Goal: Transaction & Acquisition: Purchase product/service

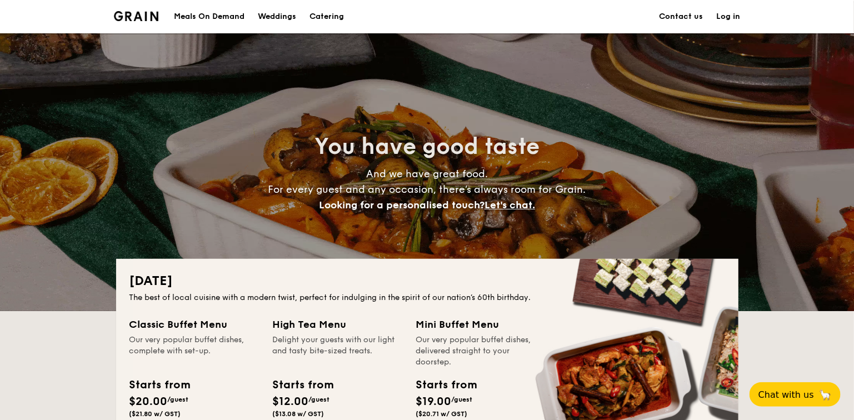
click at [321, 16] on h1 "Catering" at bounding box center [326, 16] width 34 height 33
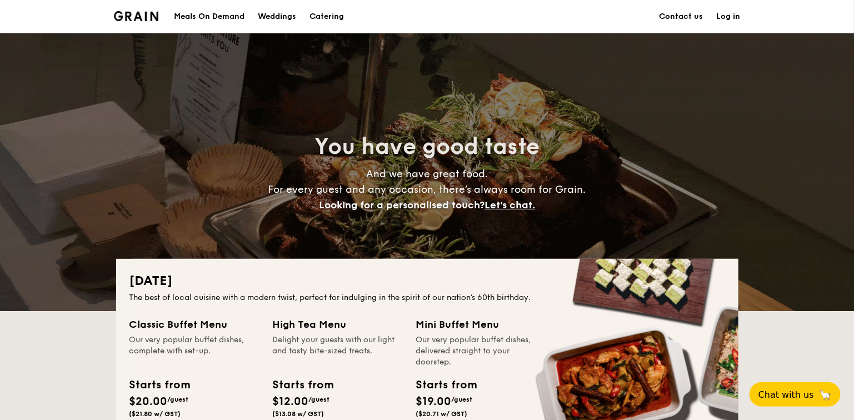
click at [321, 16] on h1 "Catering" at bounding box center [326, 16] width 34 height 33
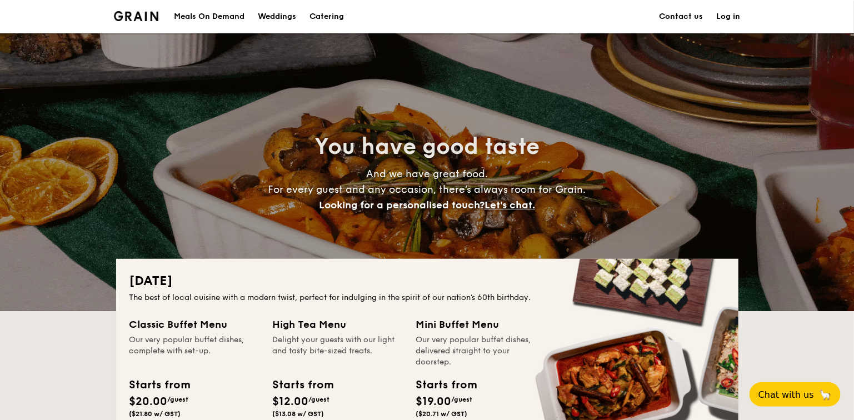
click at [144, 14] on img at bounding box center [136, 16] width 45 height 10
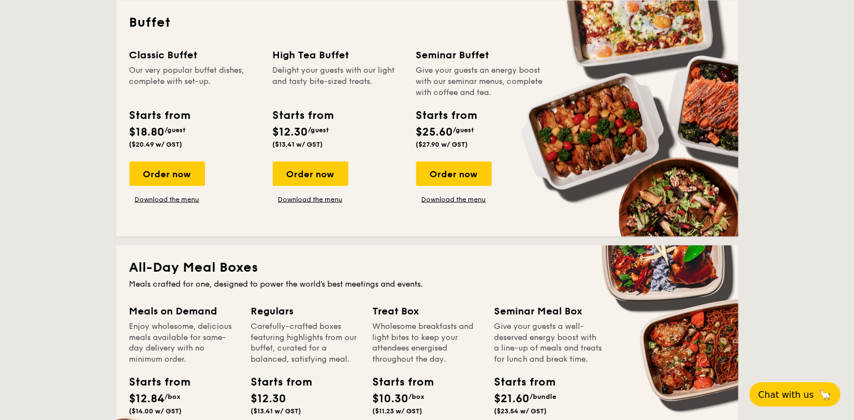
scroll to position [504, 0]
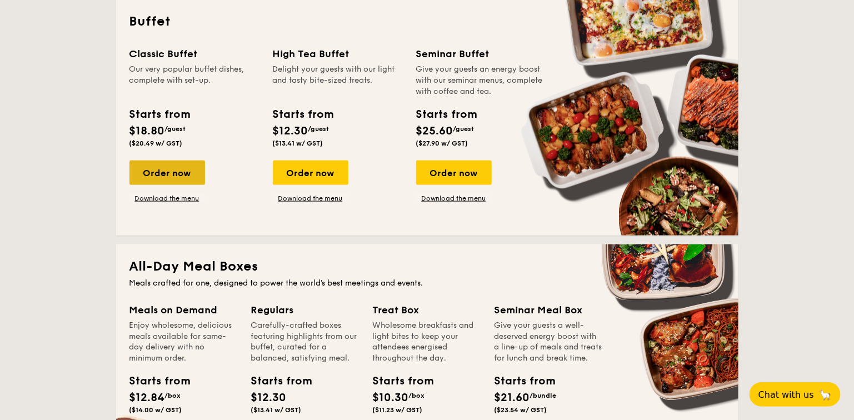
click at [168, 179] on div "Order now" at bounding box center [167, 173] width 76 height 24
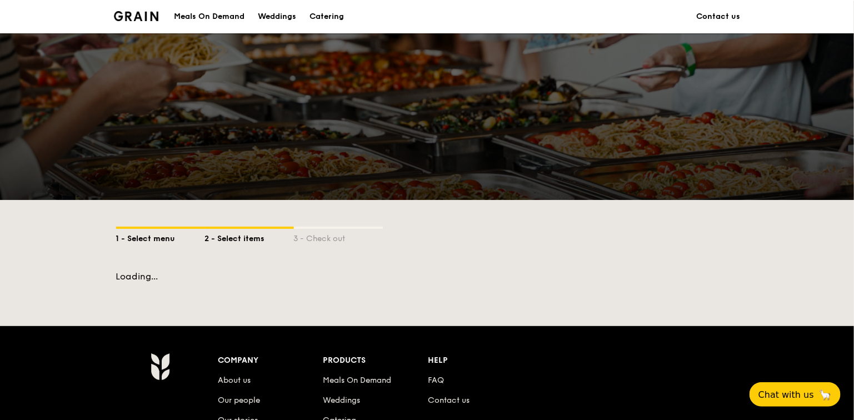
click at [154, 234] on div "1 - Select menu" at bounding box center [160, 237] width 89 height 16
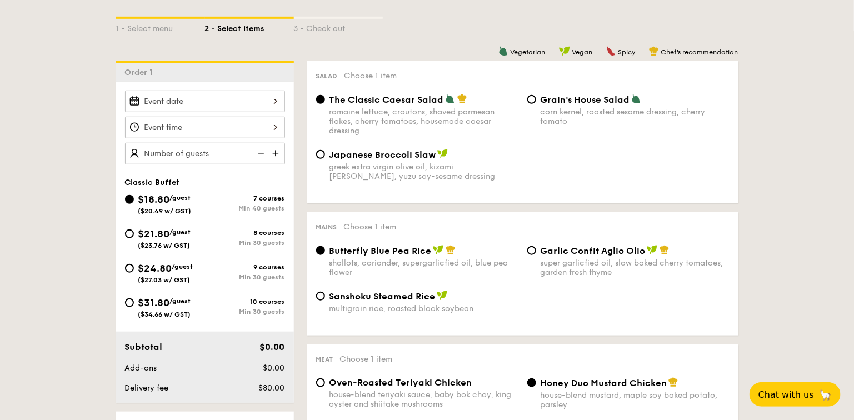
scroll to position [272, 0]
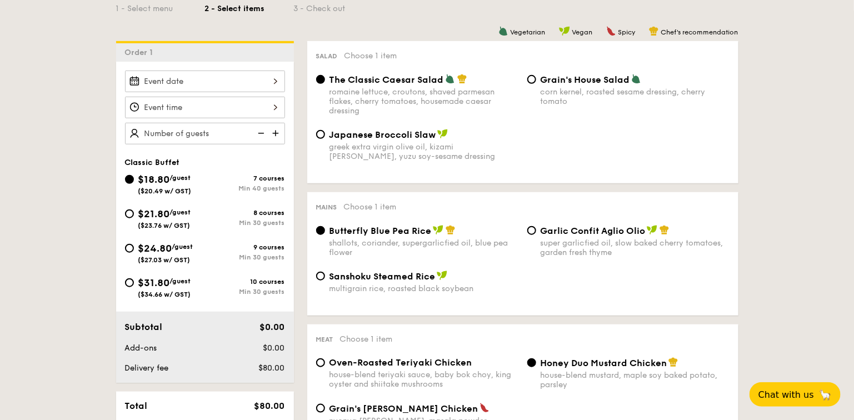
click at [272, 78] on div at bounding box center [205, 82] width 160 height 22
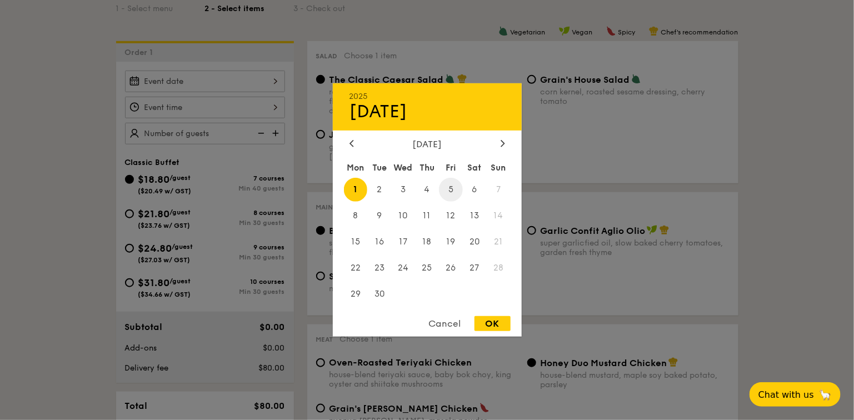
click at [451, 189] on span "5" at bounding box center [451, 190] width 24 height 24
click at [487, 328] on div "OK" at bounding box center [492, 323] width 36 height 15
type input "[DATE]"
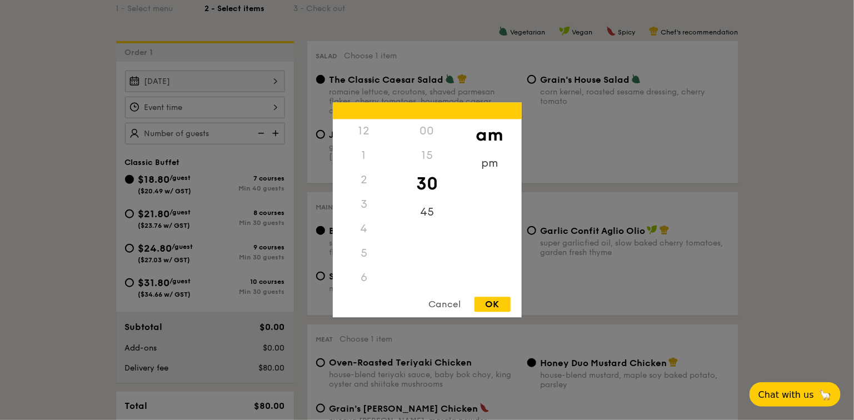
click at [273, 104] on div "12 1 2 3 4 5 6 7 8 9 10 11 00 15 30 45 am pm Cancel OK" at bounding box center [205, 108] width 160 height 22
click at [359, 279] on div "11" at bounding box center [364, 289] width 63 height 32
click at [498, 303] on div "OK" at bounding box center [492, 304] width 36 height 15
type input "11:30AM"
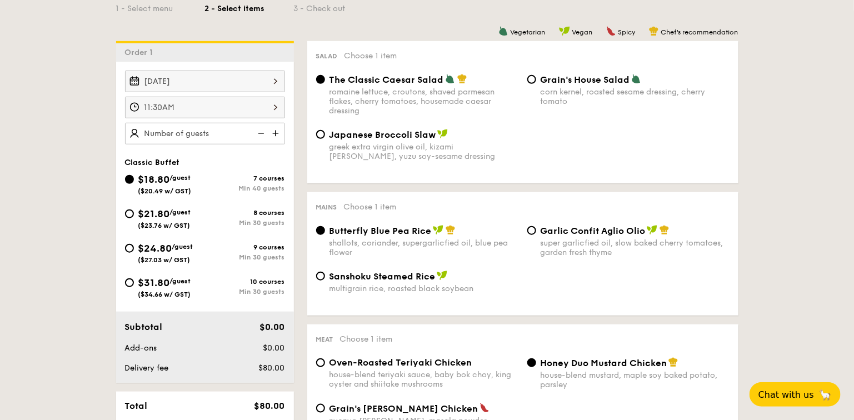
click at [276, 129] on img at bounding box center [276, 133] width 17 height 21
click at [262, 130] on img at bounding box center [260, 133] width 17 height 21
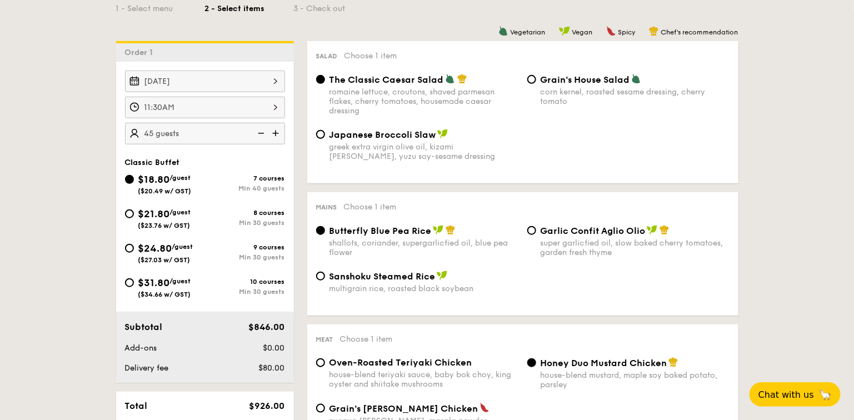
type input "40 guests"
click at [262, 130] on img at bounding box center [260, 133] width 17 height 21
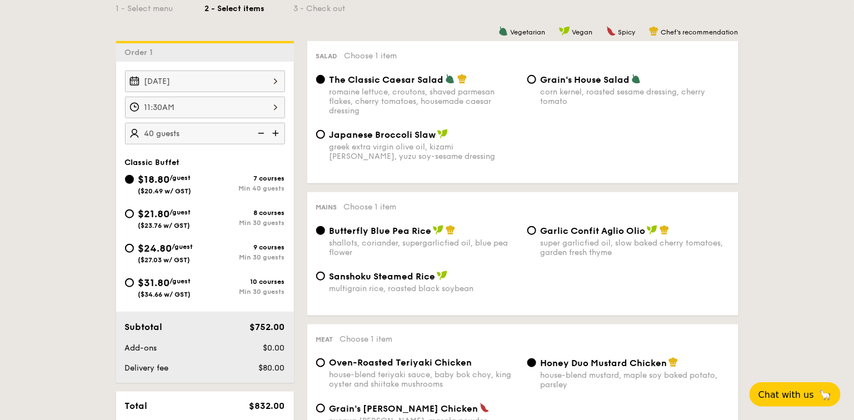
click at [240, 209] on div "8 courses" at bounding box center [245, 213] width 80 height 8
click at [134, 209] on input "$21.80 /guest ($23.76 w/ GST) 8 courses Min 30 guests" at bounding box center [129, 213] width 9 height 9
radio input "true"
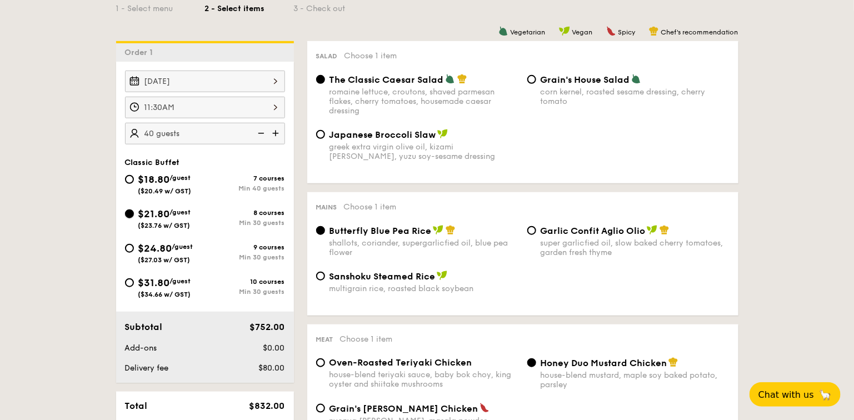
radio input "true"
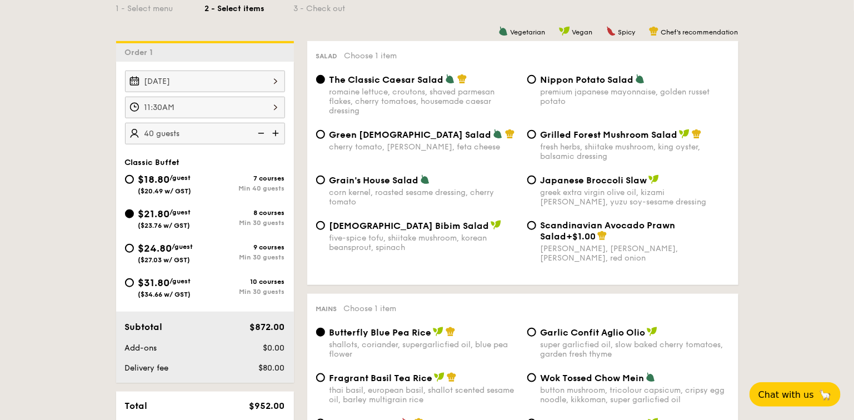
click at [257, 128] on img at bounding box center [260, 133] width 17 height 21
click at [258, 130] on img at bounding box center [260, 133] width 17 height 21
type input "30 guests"
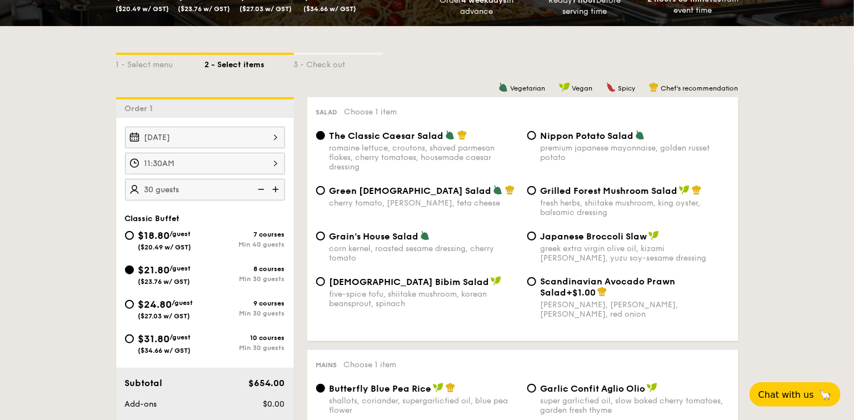
scroll to position [216, 0]
click at [548, 204] on div "fresh herbs, shiitake mushroom, king oyster, balsamic dressing" at bounding box center [635, 207] width 189 height 19
click at [536, 195] on input "Grilled Forest Mushroom Salad fresh herbs, shiitake mushroom, king oyster, bals…" at bounding box center [531, 190] width 9 height 9
radio input "true"
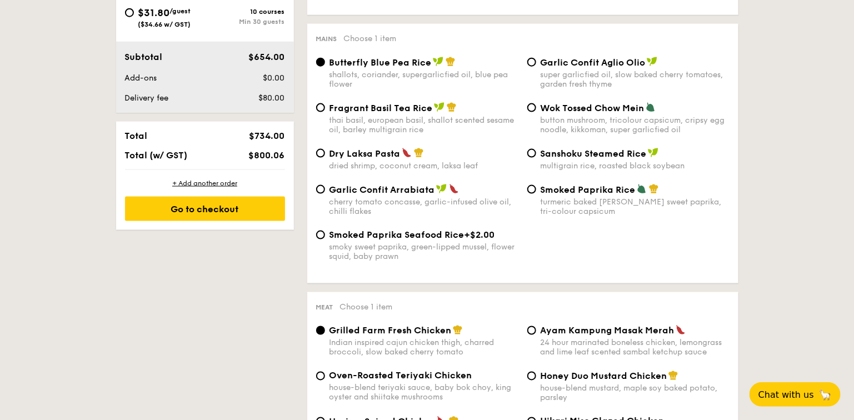
scroll to position [544, 0]
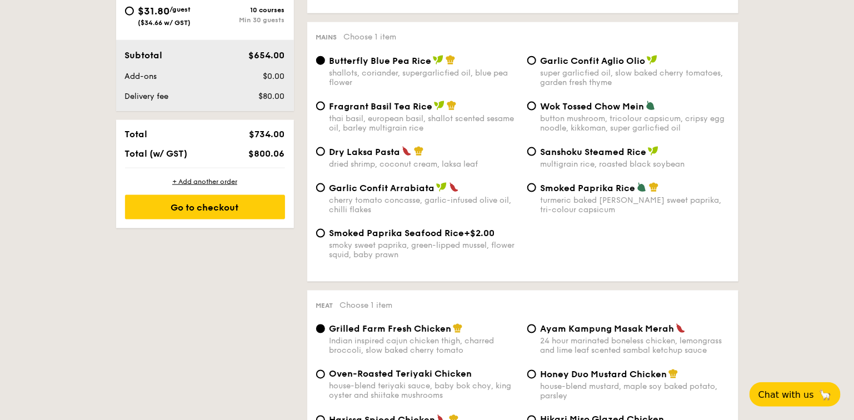
click at [443, 117] on div "thai basil, european basil, shallot scented sesame oil, barley multigrain rice" at bounding box center [423, 123] width 189 height 19
click at [325, 111] on input "Fragrant Basil Tea Rice thai basil, european basil, shallot scented sesame oil,…" at bounding box center [320, 106] width 9 height 9
radio input "true"
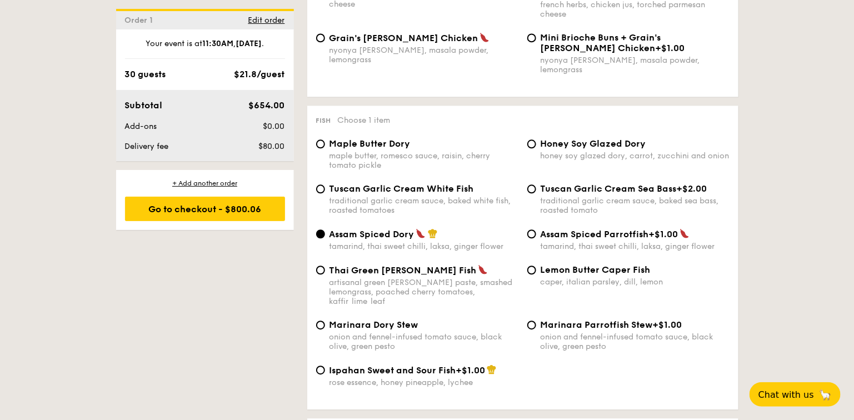
scroll to position [1066, 0]
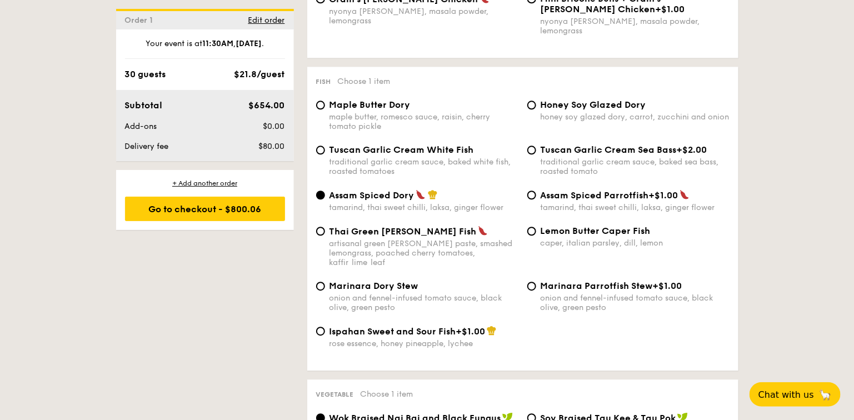
click at [541, 99] on span "Honey Soy Glazed Dory" at bounding box center [594, 104] width 106 height 11
click at [536, 101] on input "Honey Soy Glazed Dory honey soy glazed dory, carrot, zucchini and onion" at bounding box center [531, 105] width 9 height 9
radio input "true"
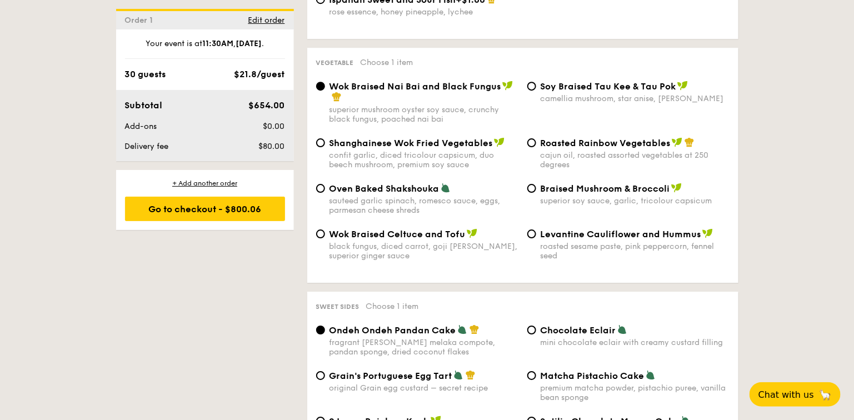
scroll to position [1399, 0]
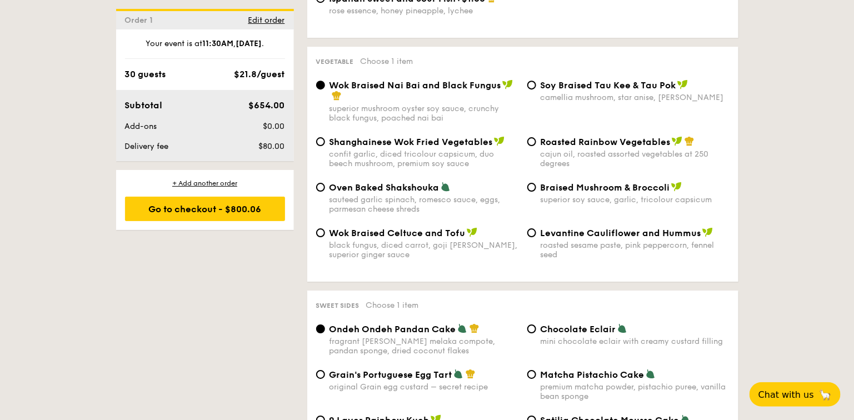
click at [656, 149] on div "cajun oil, roasted assorted vegetables at 250 degrees" at bounding box center [635, 158] width 189 height 19
click at [536, 137] on input "Roasted Rainbow Vegetables cajun oil, roasted assorted vegetables at 250 degrees" at bounding box center [531, 141] width 9 height 9
radio input "true"
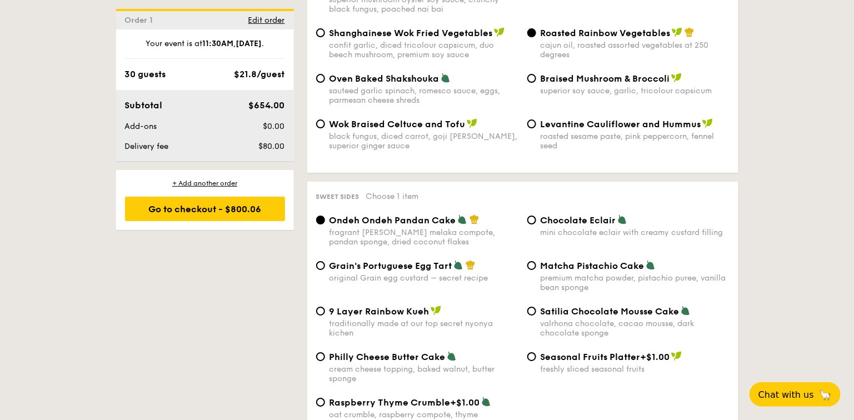
scroll to position [1522, 0]
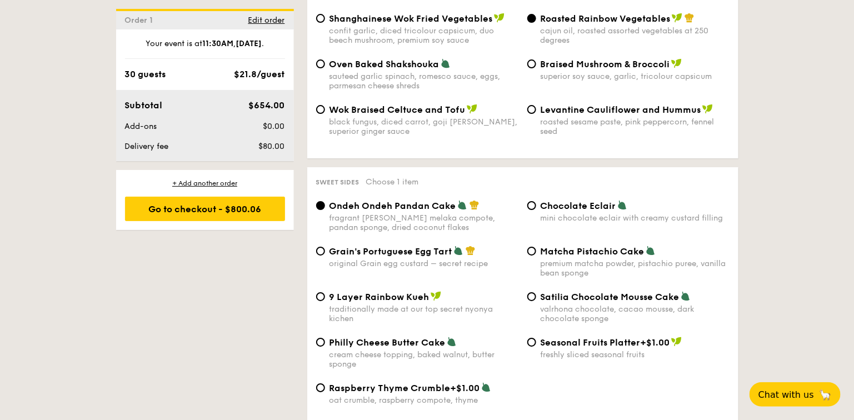
click at [456, 246] on img at bounding box center [458, 251] width 10 height 10
click at [325, 247] on input "Grain's Portuguese Egg Tart original Grain egg custard – secret recipe" at bounding box center [320, 251] width 9 height 9
radio input "true"
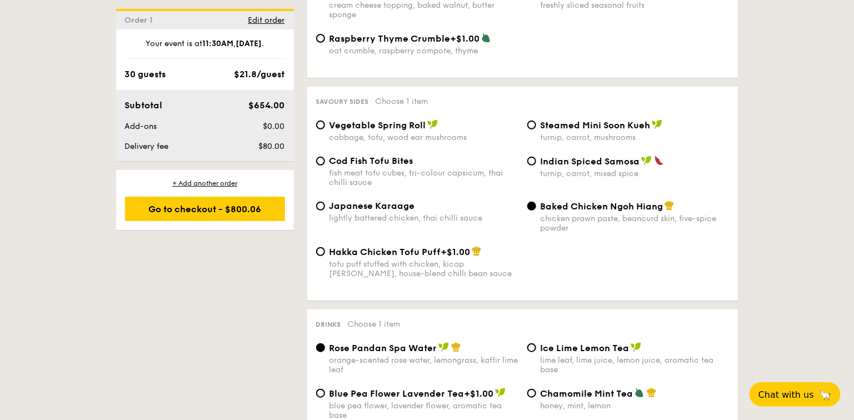
scroll to position [1872, 0]
click at [358, 120] on span "Vegetable Spring Roll" at bounding box center [377, 125] width 97 height 11
click at [325, 121] on input "Vegetable Spring Roll cabbage, tofu, wood ear mushrooms" at bounding box center [320, 125] width 9 height 9
radio input "true"
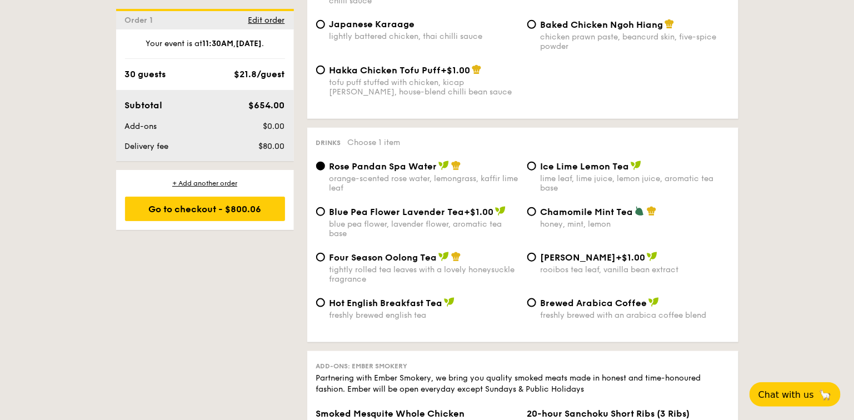
scroll to position [2055, 0]
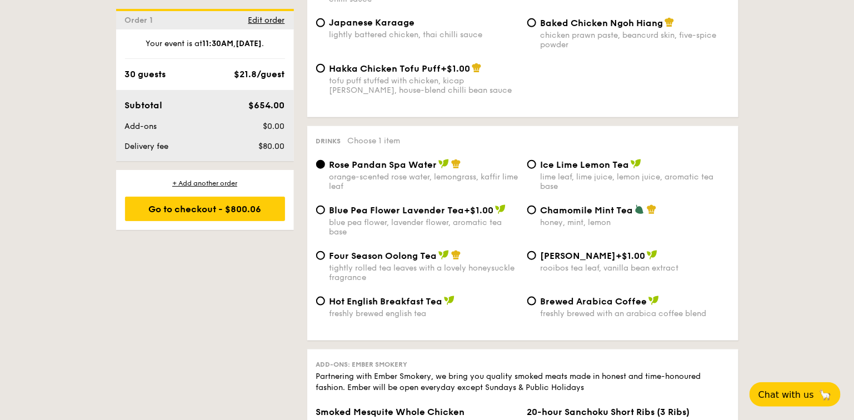
click at [640, 296] on span "Brewed Arabica Coffee" at bounding box center [594, 301] width 107 height 11
click at [536, 297] on input "Brewed Arabica Coffee freshly brewed with an arabica coffee blend" at bounding box center [531, 301] width 9 height 9
radio input "true"
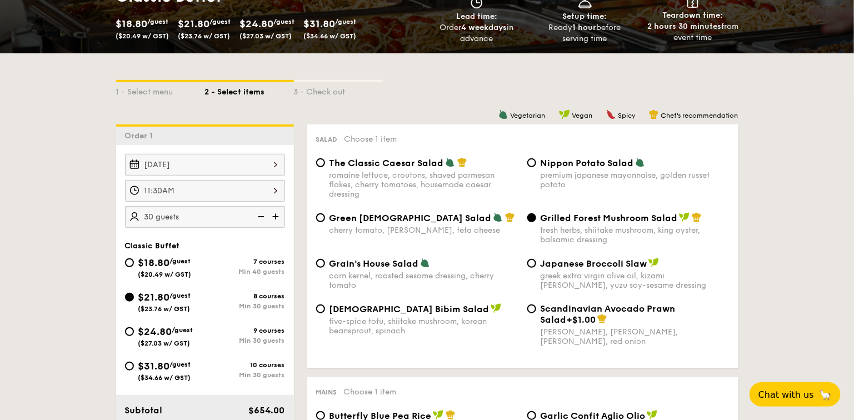
scroll to position [214, 0]
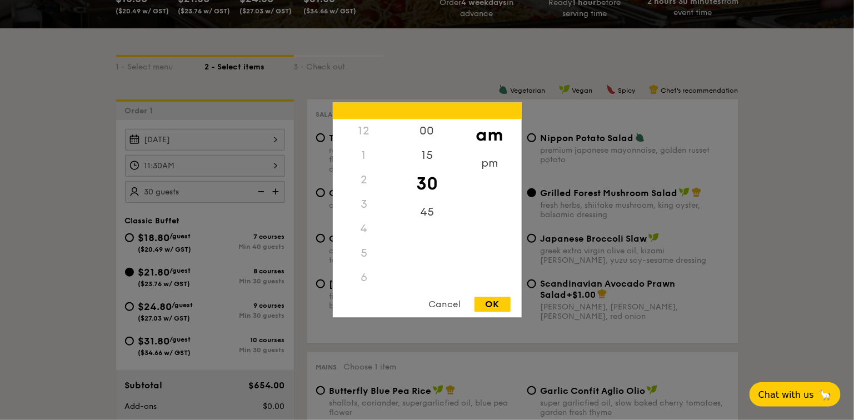
click at [277, 164] on div "11:30AM 12 1 2 3 4 5 6 7 8 9 10 11 00 15 30 45 am pm Cancel OK" at bounding box center [205, 166] width 160 height 22
click at [419, 130] on div "00" at bounding box center [427, 135] width 63 height 32
click at [495, 297] on div "OK" at bounding box center [492, 304] width 36 height 15
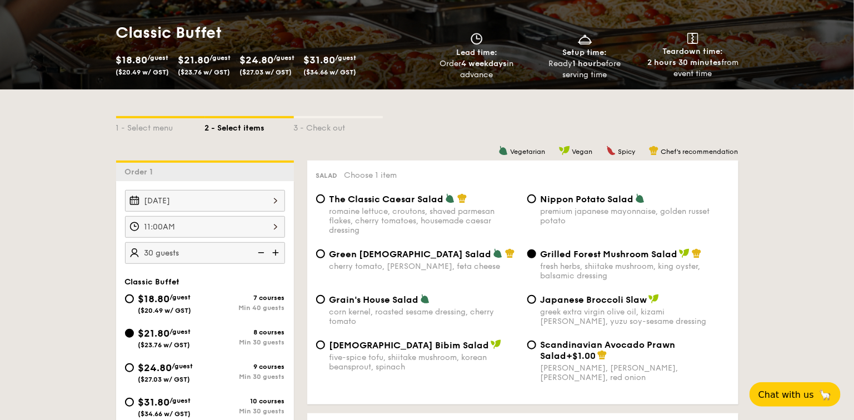
scroll to position [153, 0]
click at [272, 226] on div "11:00AM" at bounding box center [205, 227] width 160 height 22
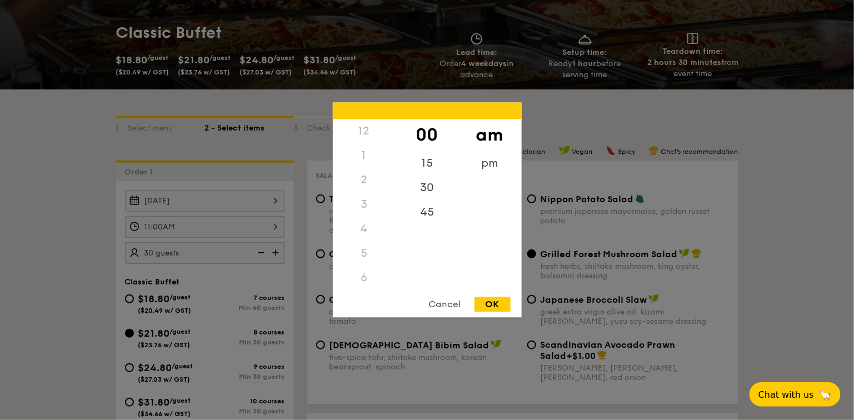
scroll to position [133, 0]
click at [356, 250] on div "10" at bounding box center [364, 247] width 63 height 32
click at [425, 183] on div "30" at bounding box center [427, 184] width 63 height 32
click at [486, 303] on div "OK" at bounding box center [492, 304] width 36 height 15
type input "10:30AM"
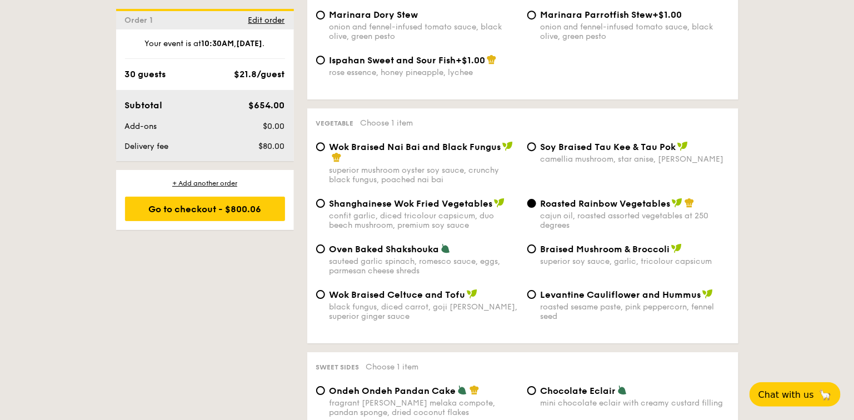
scroll to position [1168, 0]
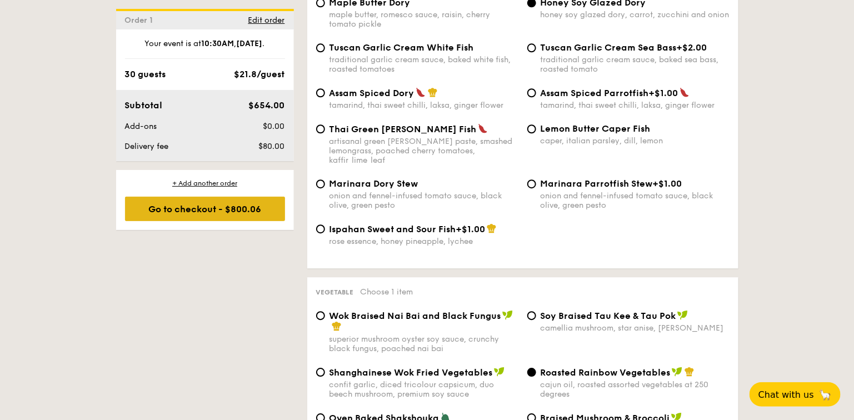
click at [221, 211] on div "Go to checkout - $800.06" at bounding box center [205, 209] width 160 height 24
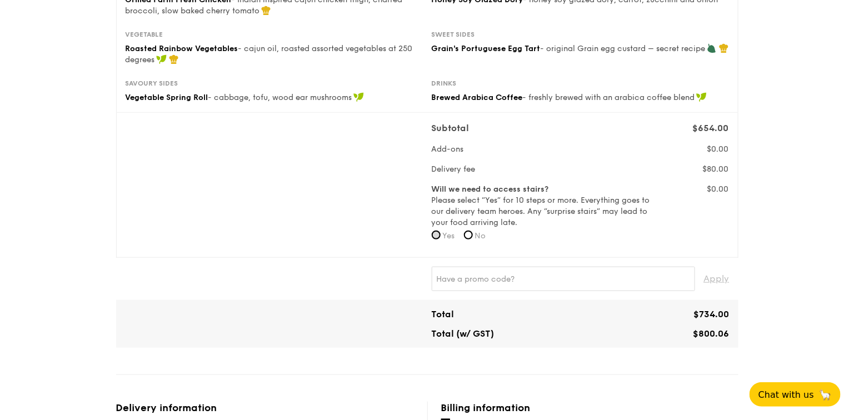
scroll to position [243, 0]
click at [472, 233] on input "No" at bounding box center [468, 234] width 9 height 9
radio input "true"
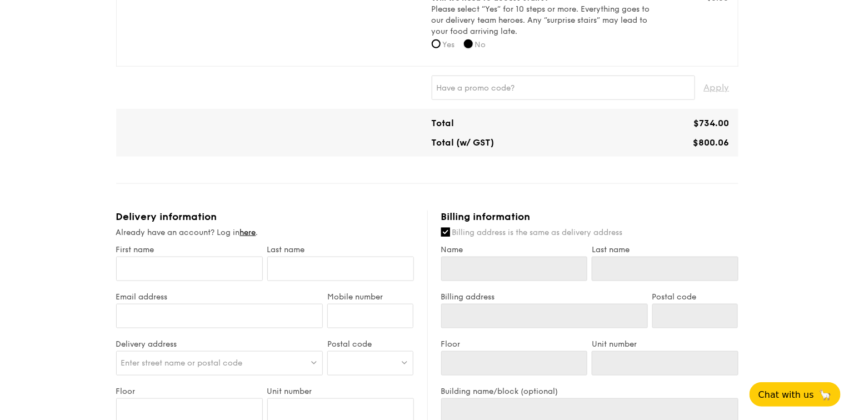
scroll to position [433, 0]
click at [221, 266] on input "First name" at bounding box center [189, 270] width 147 height 24
type input "M"
type input "Ma"
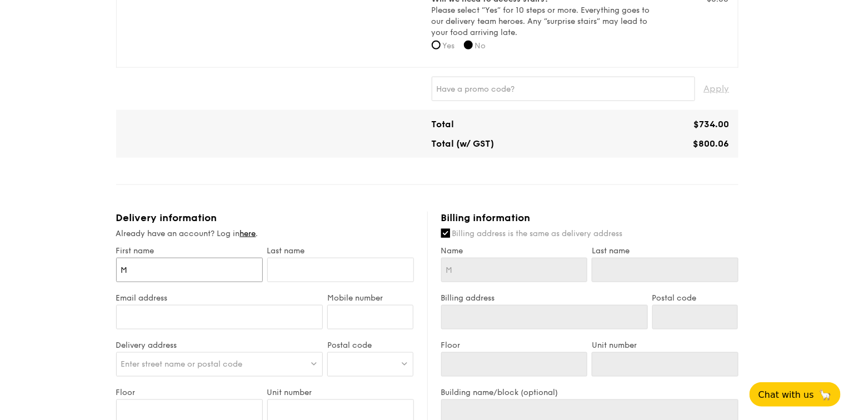
type input "Ma"
type input "Mas"
type input "Masa"
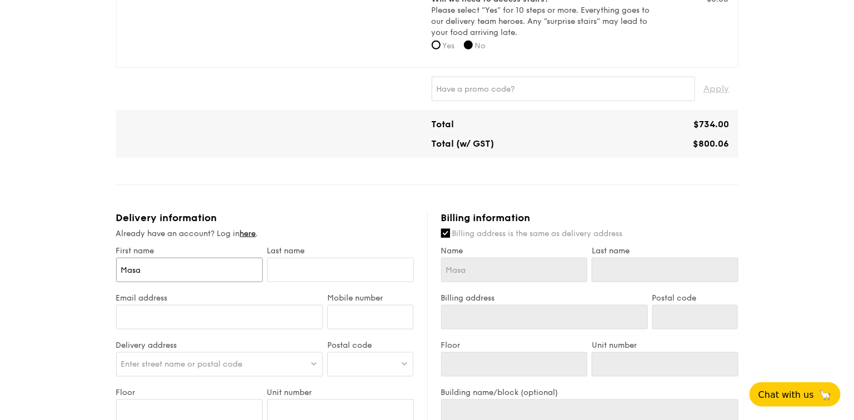
type input "[PERSON_NAME]"
type input "F"
type input "Fu"
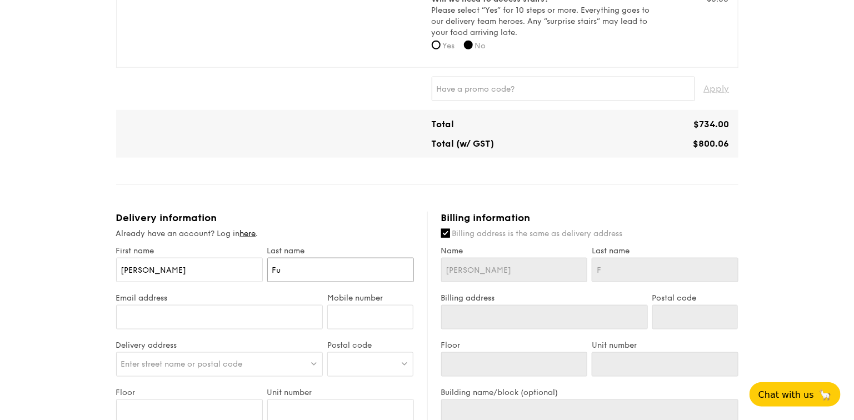
type input "Fu"
type input "Fuji"
type input "Fujita"
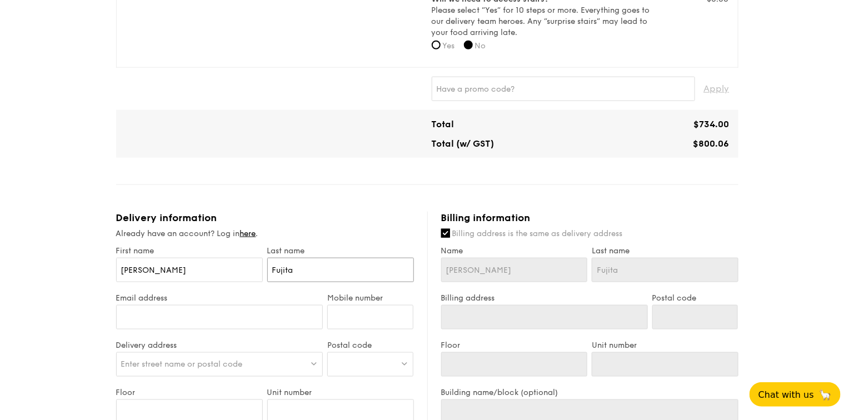
type input "Fujitak"
type input "Fujitaka"
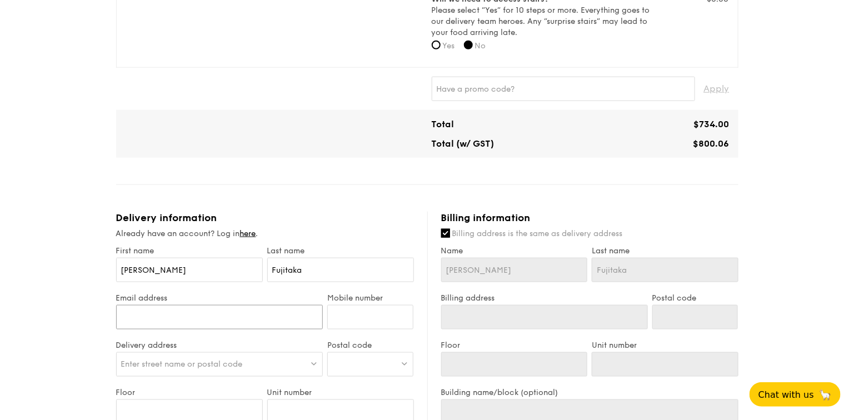
type input "[EMAIL_ADDRESS][DOMAIN_NAME]"
type input "81618184"
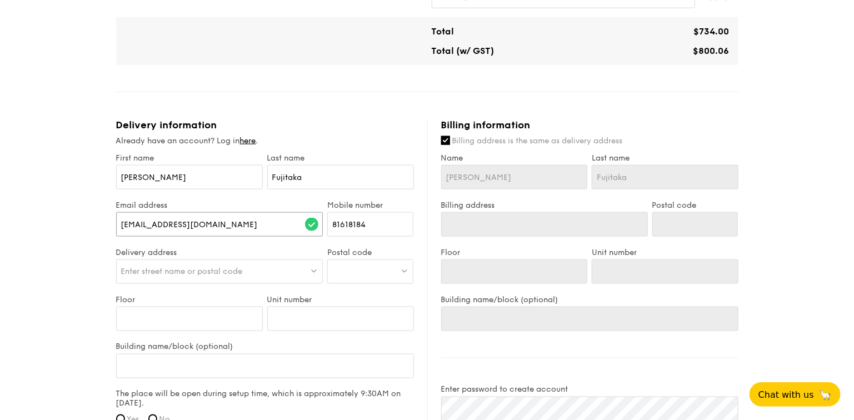
scroll to position [535, 0]
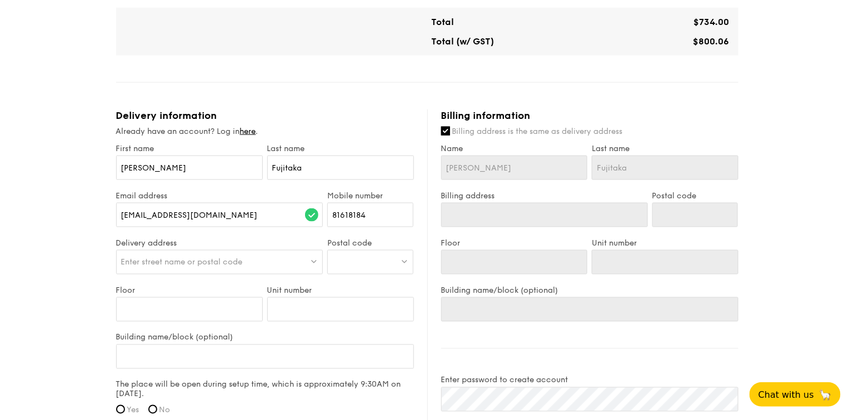
click at [239, 259] on span "Enter street name or postal code" at bounding box center [182, 261] width 122 height 9
click at [258, 258] on input "search" at bounding box center [220, 263] width 206 height 24
paste input "1 PAYA LEBAR LINK PAYA LEBAR QUARTER 1 #06-03/04 [GEOGRAPHIC_DATA]"
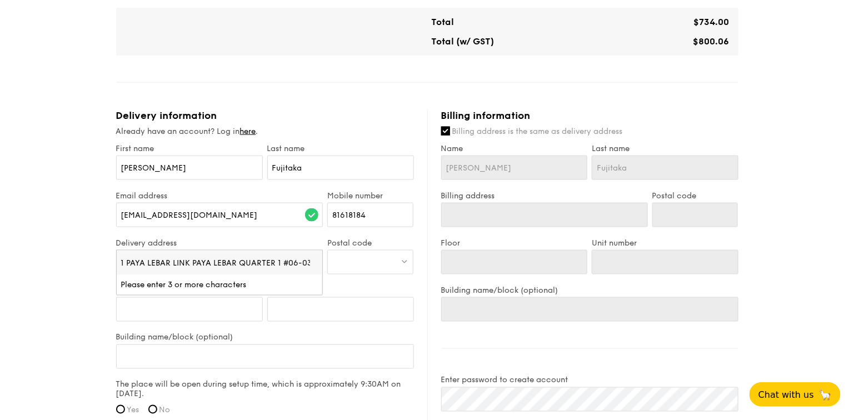
scroll to position [0, 61]
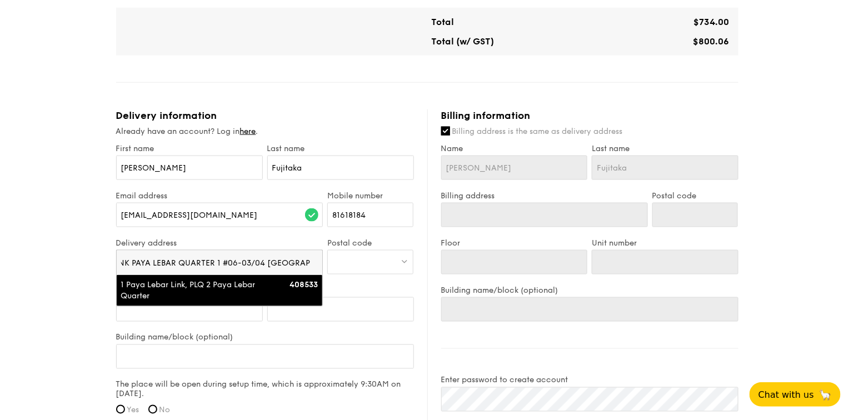
type input "1 PAYA LEBAR LINK PAYA LEBAR QUARTER 1 #06-03/04 [GEOGRAPHIC_DATA]"
click at [269, 290] on div "1 Paya Lebar Link, PLQ 2 Paya Lebar Quarter 408533" at bounding box center [219, 290] width 197 height 22
type input "1 Paya Lebar Link, PLQ 2 Paya Lebar Quarter"
type input "408533"
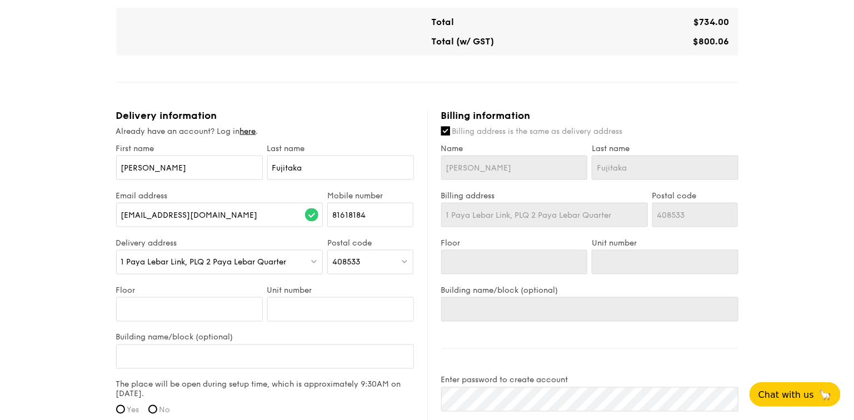
click at [71, 291] on div "1 - Select menu 2 - Select items 3 - Check out Classic Buffet $21.80 /guest ($2…" at bounding box center [427, 81] width 854 height 1233
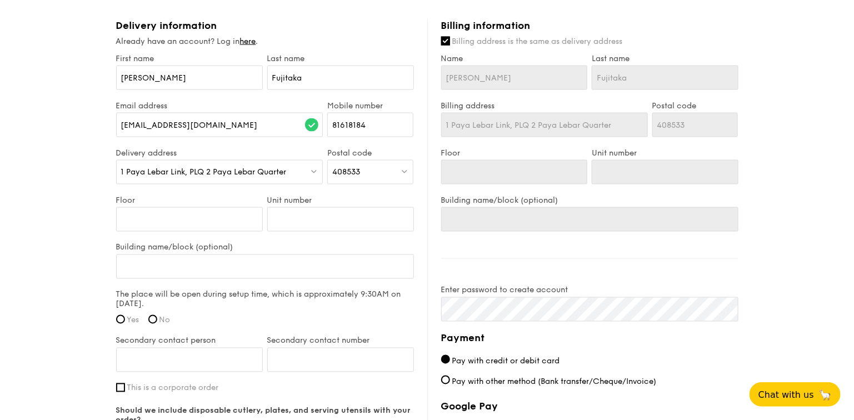
scroll to position [623, 0]
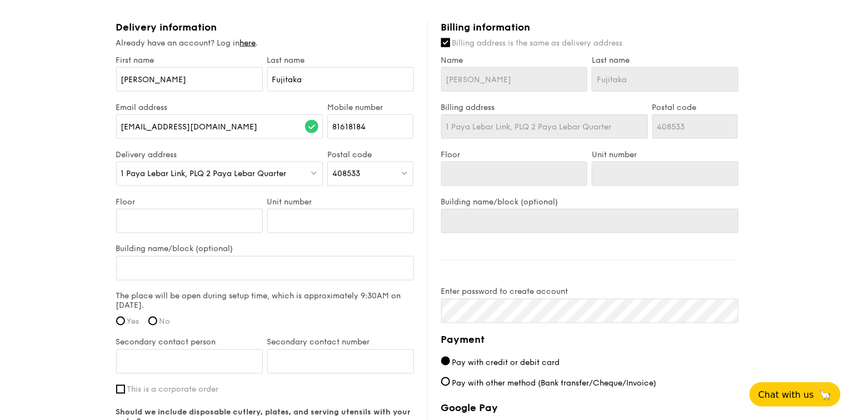
click at [210, 169] on span "1 Paya Lebar Link, PLQ 2 Paya Lebar Quarter" at bounding box center [204, 173] width 166 height 9
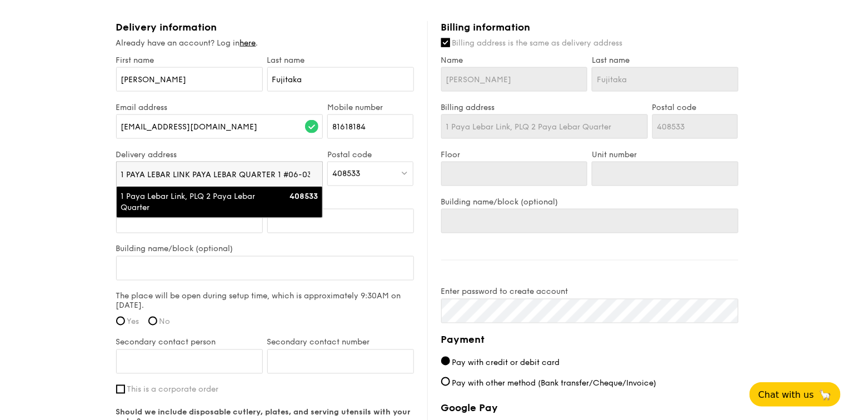
scroll to position [0, 61]
click at [214, 170] on input "1 PAYA LEBAR LINK PAYA LEBAR QUARTER 1 #06-03/04 [GEOGRAPHIC_DATA]" at bounding box center [220, 174] width 206 height 24
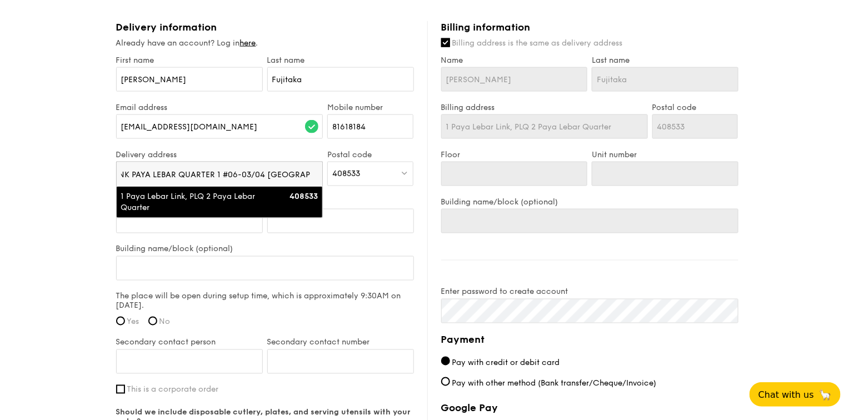
scroll to position [0, 0]
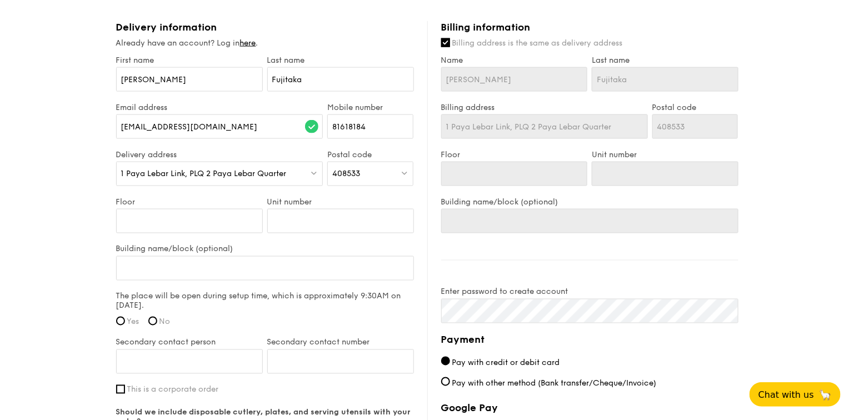
click at [179, 176] on span "1 Paya Lebar Link, PLQ 2 Paya Lebar Quarter" at bounding box center [204, 173] width 166 height 9
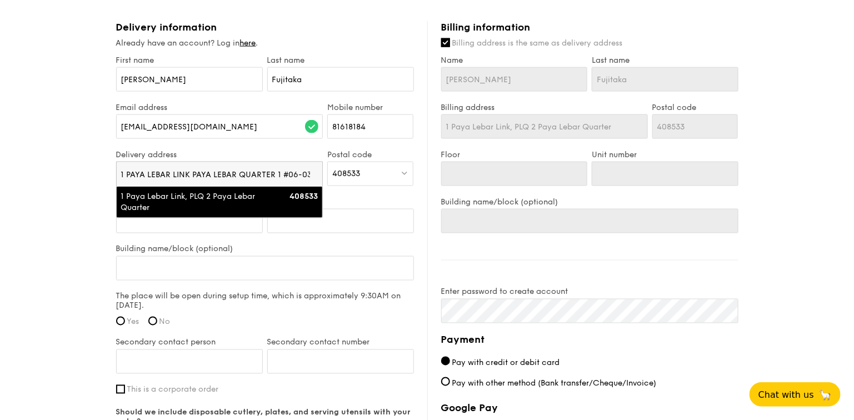
scroll to position [0, 61]
click at [179, 176] on input "1 PAYA LEBAR LINK PAYA LEBAR QUARTER 1 #06-03/04 [GEOGRAPHIC_DATA]" at bounding box center [220, 174] width 206 height 24
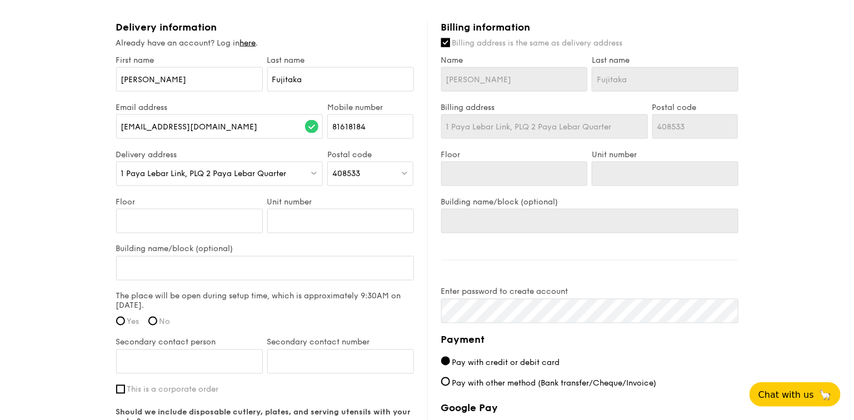
click at [314, 173] on img at bounding box center [314, 173] width 8 height 8
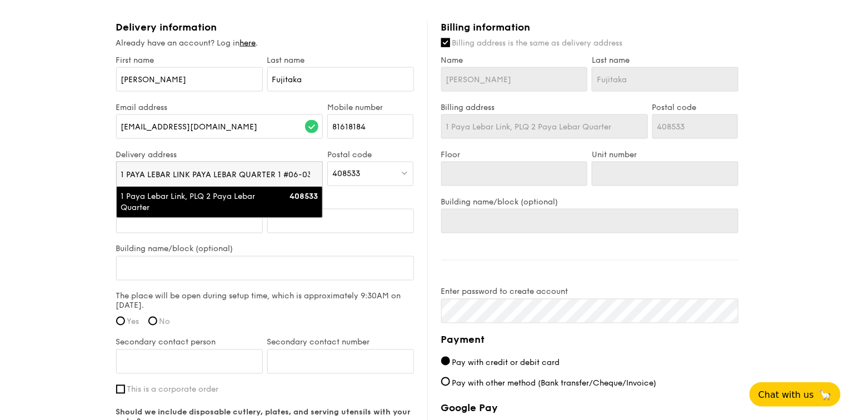
click at [206, 175] on input "1 PAYA LEBAR LINK PAYA LEBAR QUARTER 1 #06-03/04 [GEOGRAPHIC_DATA]" at bounding box center [220, 174] width 206 height 24
click at [313, 176] on input "1 PAYA LEBAR LINK PAYA LEBAR QUARTER 1 #06-03/04 [GEOGRAPHIC_DATA]" at bounding box center [220, 174] width 206 height 24
click at [315, 176] on input "1 PAYA LEBAR LINK PAYA LEBAR QUARTER 1 #06-03/04 [GEOGRAPHIC_DATA]" at bounding box center [220, 174] width 206 height 24
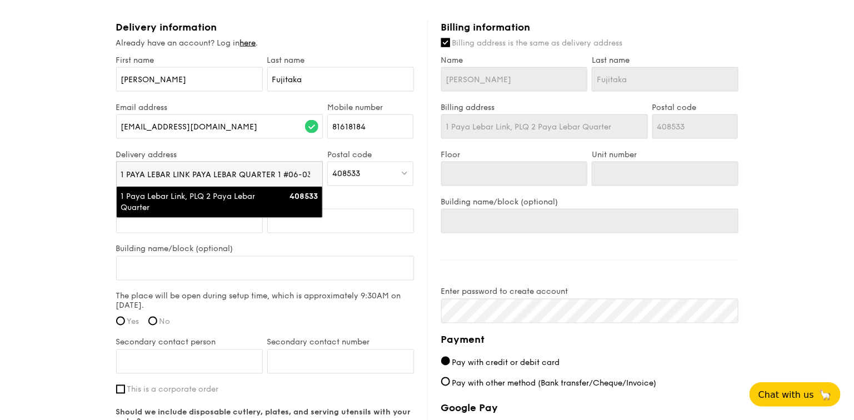
click at [313, 172] on input "1 PAYA LEBAR LINK PAYA LEBAR QUARTER 1 #06-03/04 [GEOGRAPHIC_DATA]" at bounding box center [220, 174] width 206 height 24
click at [313, 172] on input "search" at bounding box center [220, 174] width 206 height 24
paste input "1 PAYA LEBAR LINK PAYA LEBAR QUARTER 1 #06-03/04 [GEOGRAPHIC_DATA]"
type input "1 PAYA LEBAR LINK PAYA LEBAR QUARTER 1 #06-03/04 [GEOGRAPHIC_DATA]"
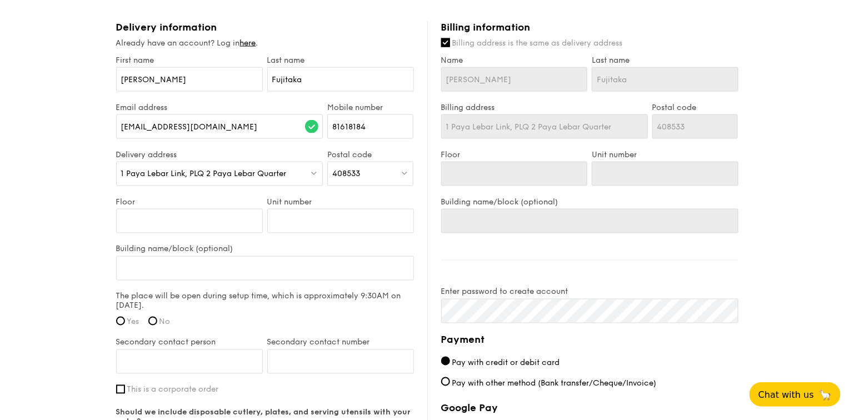
click at [202, 164] on div "1 Paya Lebar Link, PLQ 2 Paya Lebar Quarter" at bounding box center [219, 174] width 207 height 24
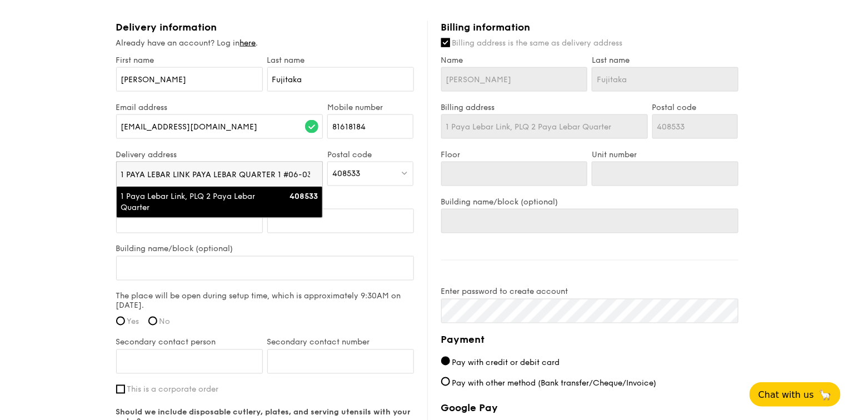
scroll to position [0, 61]
click at [226, 169] on input "1 PAYA LEBAR LINK PAYA LEBAR QUARTER 1 #06-03/04 [GEOGRAPHIC_DATA]" at bounding box center [220, 174] width 206 height 24
click at [368, 190] on div "Postal code 408533" at bounding box center [370, 173] width 91 height 47
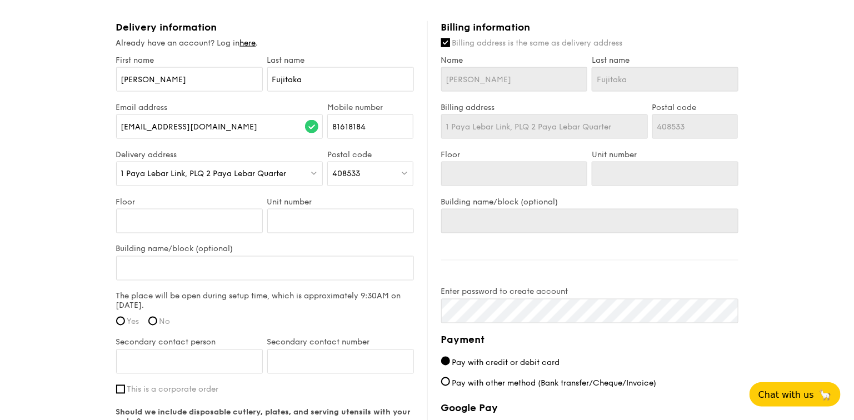
click at [258, 176] on span "1 Paya Lebar Link, PLQ 2 Paya Lebar Quarter" at bounding box center [204, 173] width 166 height 9
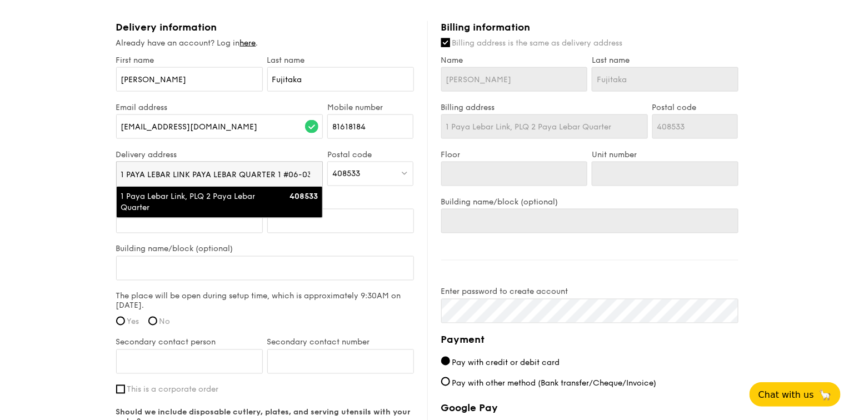
drag, startPoint x: 258, startPoint y: 176, endPoint x: 121, endPoint y: 169, distance: 137.9
click at [121, 169] on input "1 PAYA LEBAR LINK PAYA LEBAR QUARTER 1 #06-03/04 [GEOGRAPHIC_DATA]" at bounding box center [220, 174] width 206 height 24
click at [293, 172] on input "1 PAYA LEBAR LINK PAYA LEBAR QUARTER 1 #06-03/04 [GEOGRAPHIC_DATA]" at bounding box center [220, 174] width 206 height 24
drag, startPoint x: 282, startPoint y: 172, endPoint x: 419, endPoint y: 176, distance: 137.8
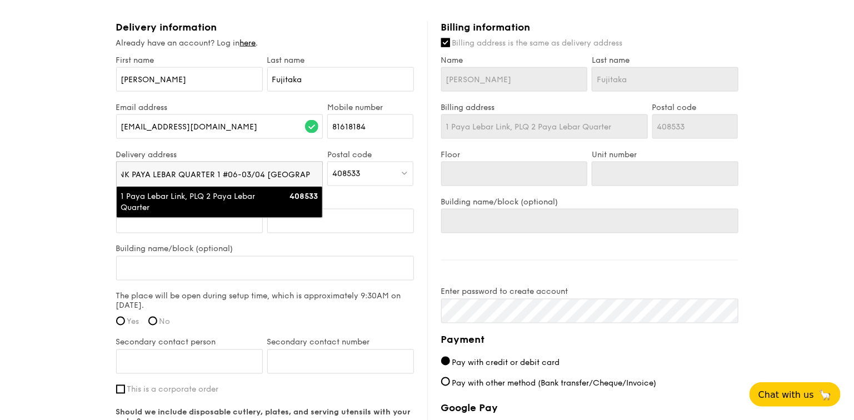
click at [419, 176] on div "Delivery information Already have an account? Log in here . First name [PERSON_…" at bounding box center [271, 280] width 311 height 518
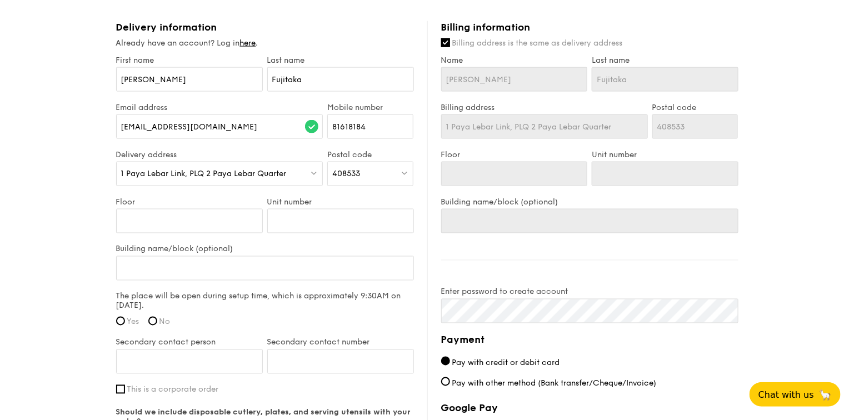
click at [281, 169] on span "1 Paya Lebar Link, PLQ 2 Paya Lebar Quarter" at bounding box center [204, 173] width 166 height 9
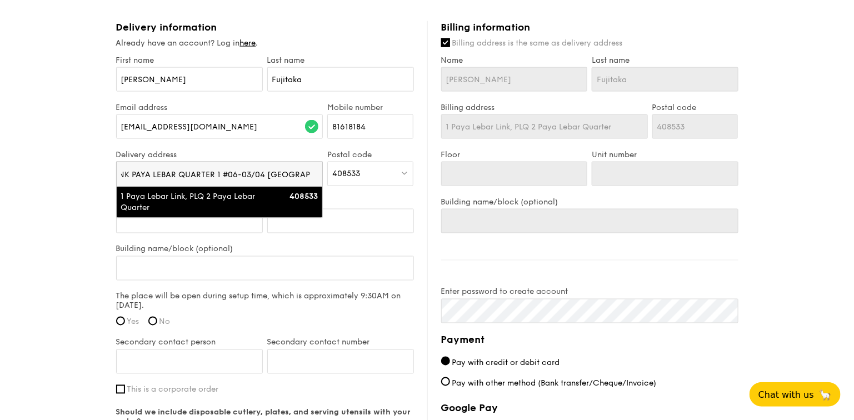
click at [270, 169] on input "1 PAYA LEBAR LINK PAYA LEBAR QUARTER 1 #06-03/04 [GEOGRAPHIC_DATA]" at bounding box center [220, 174] width 206 height 24
drag, startPoint x: 265, startPoint y: 169, endPoint x: 332, endPoint y: 172, distance: 66.7
click at [332, 172] on div "Delivery address 1 Paya Lebar Link, PLQ 2 Paya Lebar Quarter 1 PAYA LEBAR LINK …" at bounding box center [265, 173] width 302 height 47
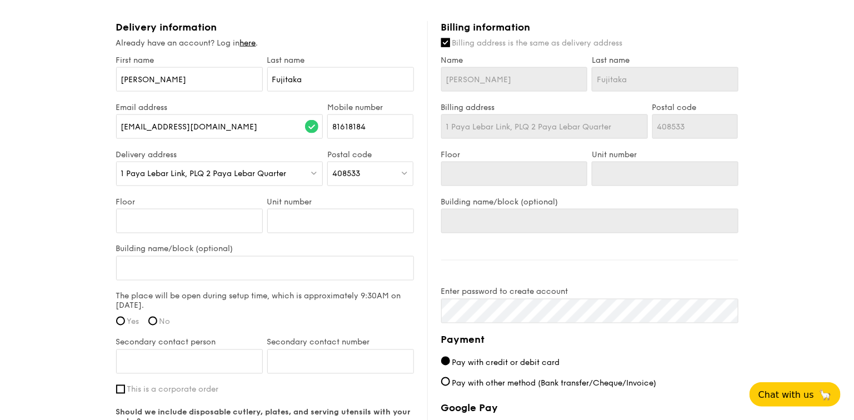
click at [254, 166] on div "1 Paya Lebar Link, PLQ 2 Paya Lebar Quarter" at bounding box center [219, 174] width 207 height 24
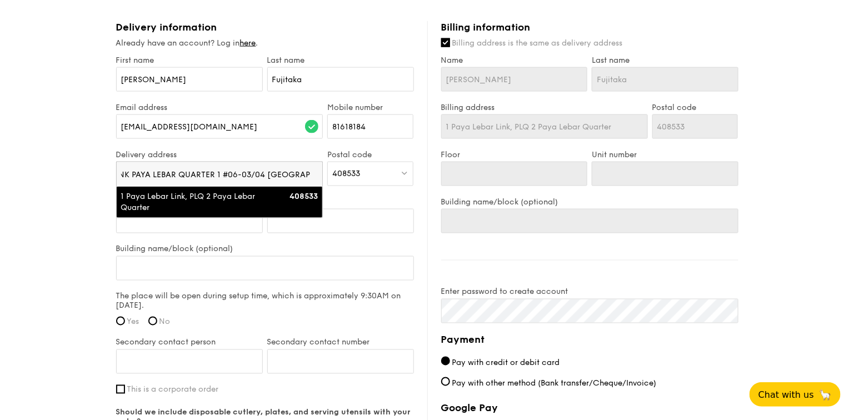
click at [225, 169] on input "1 PAYA LEBAR LINK PAYA LEBAR QUARTER 1 #06-03/04 [GEOGRAPHIC_DATA]" at bounding box center [220, 174] width 206 height 24
click at [221, 173] on input "1 PAYA LEBAR LINK PAYA LEBAR QUARTER 1 #06-03/04 [GEOGRAPHIC_DATA]" at bounding box center [220, 174] width 206 height 24
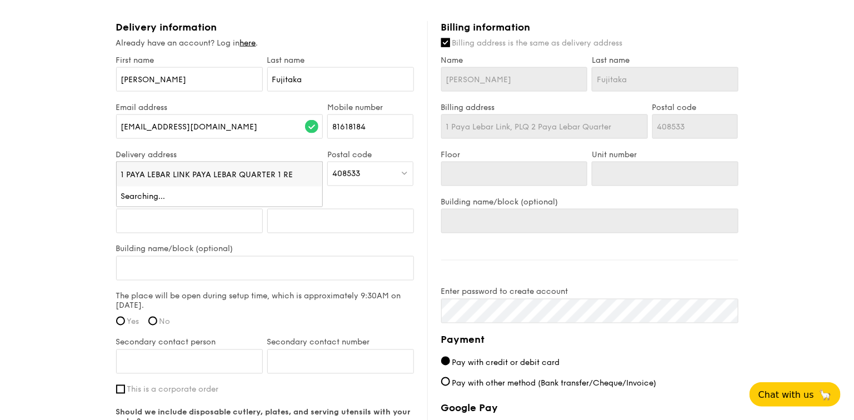
scroll to position [0, 0]
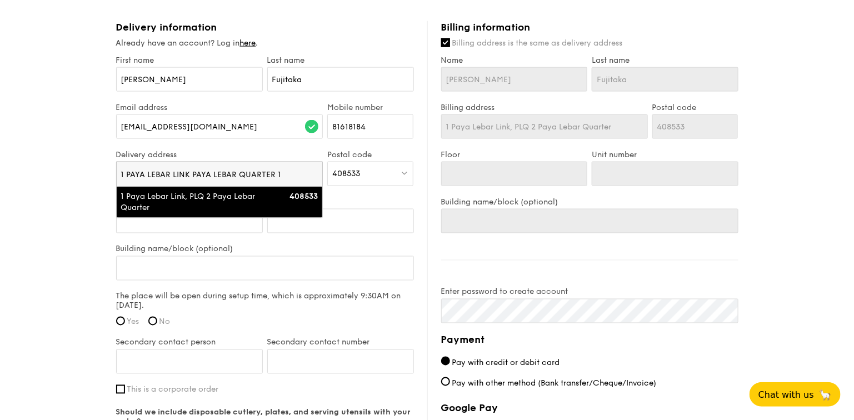
type input "1 PAYA LEBAR LINK PAYA LEBAR QUARTER 1"
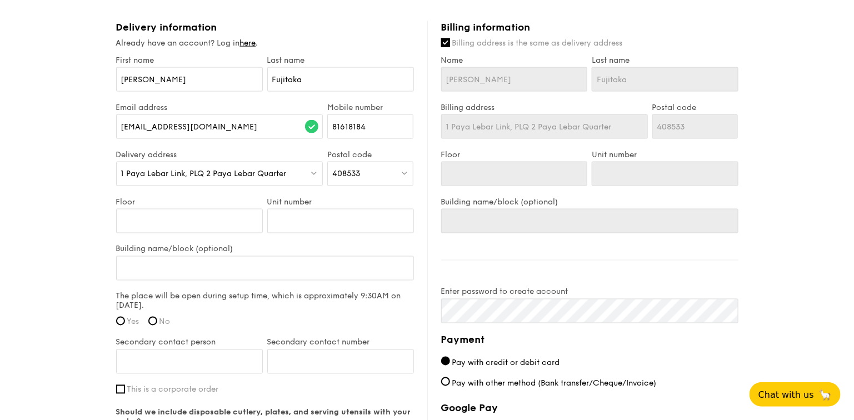
click at [212, 176] on span "1 Paya Lebar Link, PLQ 2 Paya Lebar Quarter" at bounding box center [204, 173] width 166 height 9
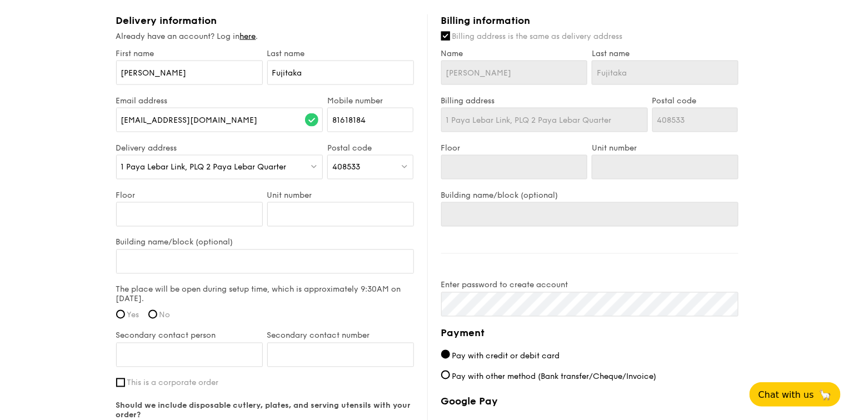
scroll to position [594, 0]
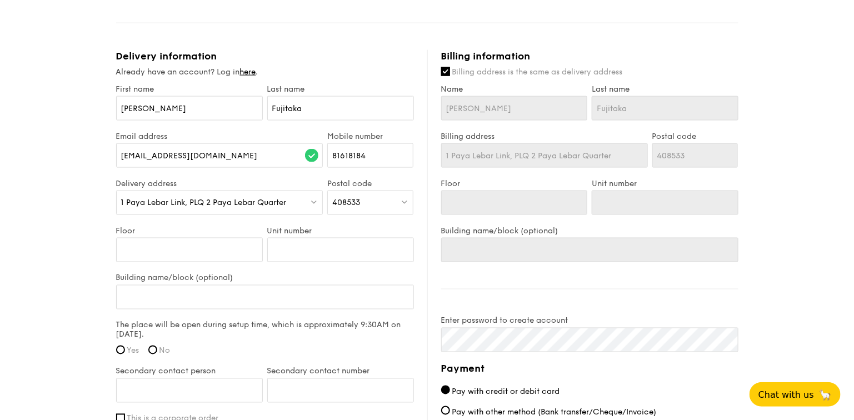
click at [288, 182] on label "Delivery address" at bounding box center [219, 183] width 207 height 9
click at [271, 194] on div "1 Paya Lebar Link, PLQ 2 Paya Lebar Quarter" at bounding box center [219, 203] width 207 height 24
click at [192, 199] on input "search" at bounding box center [220, 203] width 206 height 24
type input "1 PAYA LEBAR LINK PAYA LEBAR QUARTER 1 #06-03/04 [GEOGRAPHIC_DATA]"
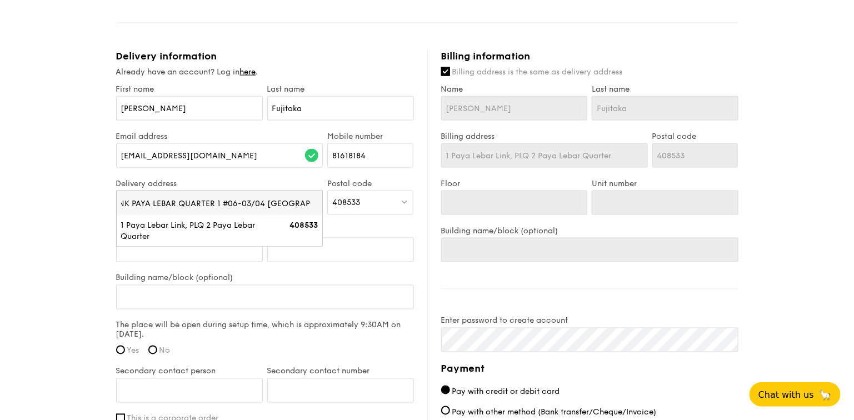
drag, startPoint x: 218, startPoint y: 198, endPoint x: 292, endPoint y: 208, distance: 74.6
click at [330, 205] on div "Delivery address 1 Paya Lebar Link, PLQ 2 Paya Lebar Quarter 1 PAYA LEBAR LINK …" at bounding box center [265, 202] width 302 height 47
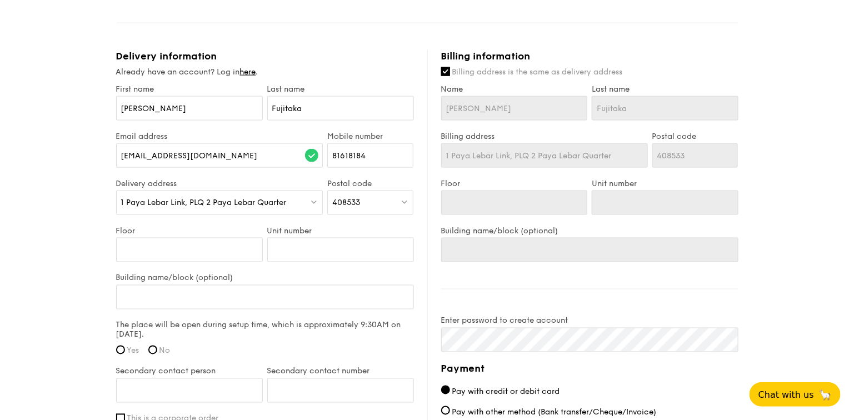
click at [233, 198] on span "1 Paya Lebar Link, PLQ 2 Paya Lebar Quarter" at bounding box center [204, 202] width 166 height 9
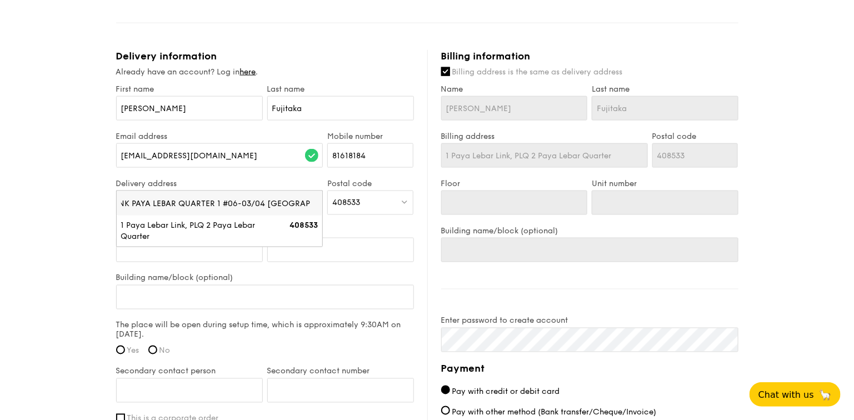
click at [217, 198] on input "1 PAYA LEBAR LINK PAYA LEBAR QUARTER 1 #06-03/04 [GEOGRAPHIC_DATA]" at bounding box center [220, 203] width 206 height 24
click at [266, 199] on input "1 PAYA LEBAR LINK PAYA LEBAR QUARTER 1 #06-03/04 [GEOGRAPHIC_DATA]" at bounding box center [220, 203] width 206 height 24
drag, startPoint x: 219, startPoint y: 199, endPoint x: 336, endPoint y: 200, distance: 116.7
click at [336, 200] on div "Delivery address 1 Paya Lebar Link, PLQ 2 Paya Lebar Quarter 1 PAYA LEBAR LINK …" at bounding box center [265, 202] width 302 height 47
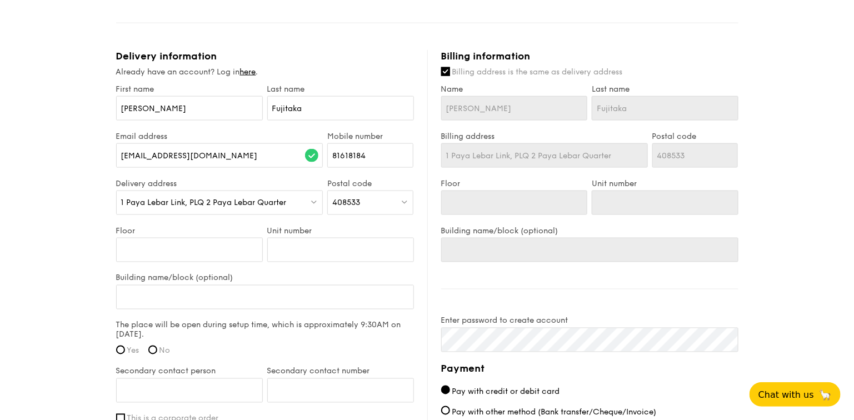
click at [234, 195] on div "1 Paya Lebar Link, PLQ 2 Paya Lebar Quarter" at bounding box center [219, 203] width 207 height 24
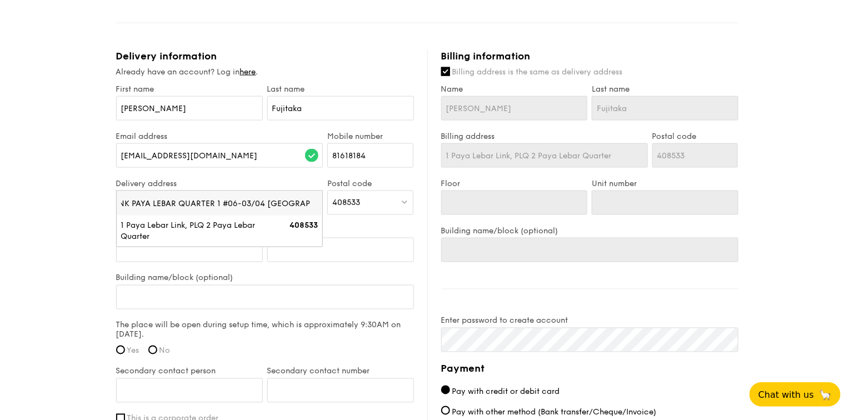
drag, startPoint x: 223, startPoint y: 201, endPoint x: 287, endPoint y: 196, distance: 64.1
click at [287, 196] on input "1 PAYA LEBAR LINK PAYA LEBAR QUARTER 1 #06-03/04 [GEOGRAPHIC_DATA]" at bounding box center [220, 203] width 206 height 24
type input "1 PAYA LEBAR LINK PLQ1"
click at [54, 226] on div "1 - Select menu 2 - Select items 3 - Check out Classic Buffet $21.80 /guest ($2…" at bounding box center [427, 22] width 854 height 1233
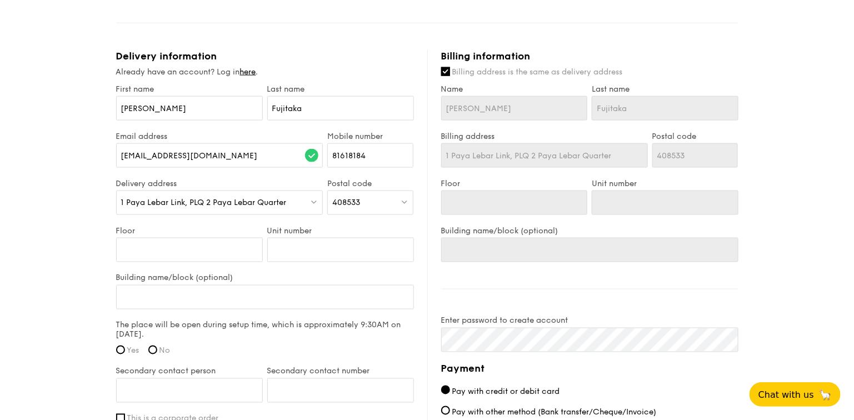
click at [199, 206] on div "1 Paya Lebar Link, PLQ 2 Paya Lebar Quarter" at bounding box center [219, 203] width 207 height 24
type input "1 PAYA LEBAR LINK PLQ2"
click at [129, 226] on li "No results found" at bounding box center [220, 226] width 206 height 20
click at [72, 222] on div "1 - Select menu 2 - Select items 3 - Check out Classic Buffet $21.80 /guest ($2…" at bounding box center [427, 22] width 854 height 1233
click at [338, 198] on span "408533" at bounding box center [346, 202] width 28 height 9
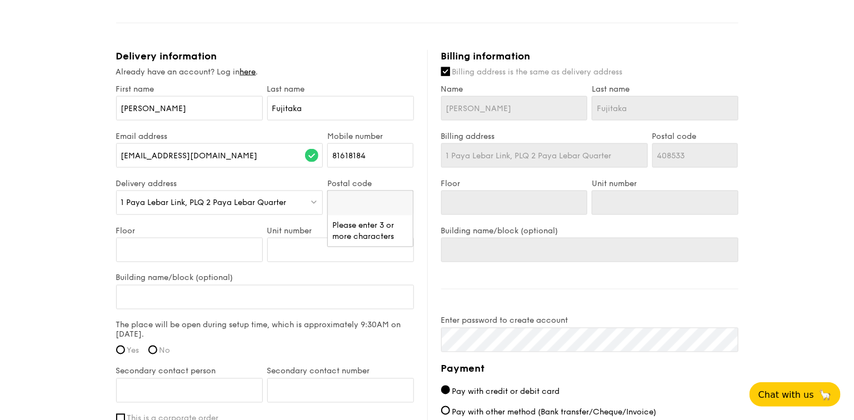
click at [366, 203] on input "search" at bounding box center [370, 203] width 85 height 24
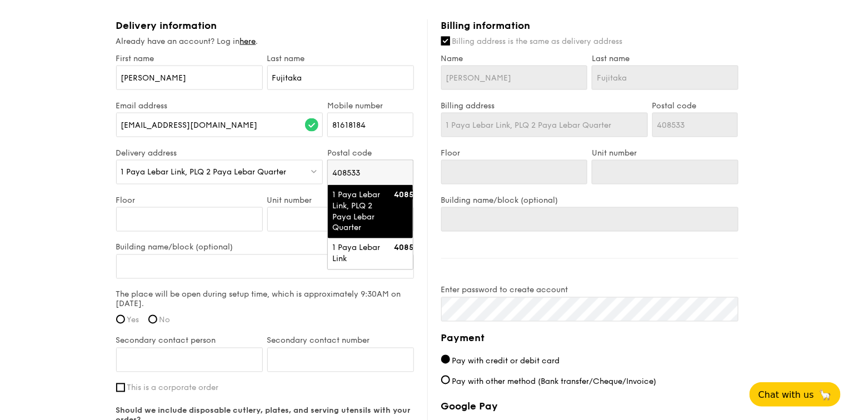
scroll to position [631, 0]
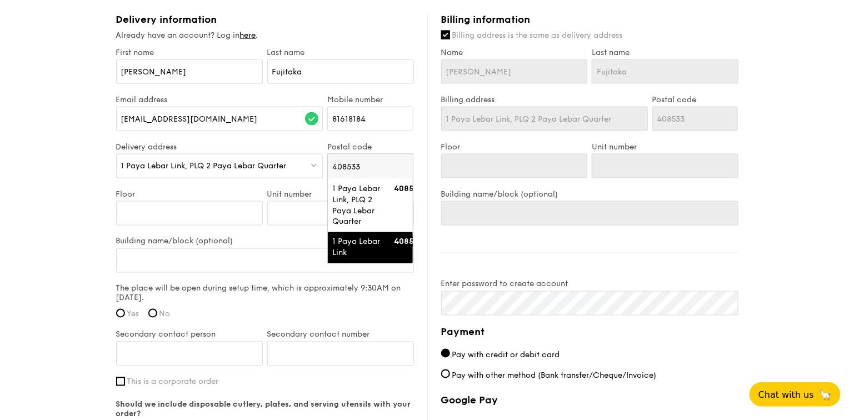
type input "408533"
click at [378, 246] on div "1 Paya Lebar Link" at bounding box center [360, 248] width 57 height 22
type input "1 Paya Lebar Link"
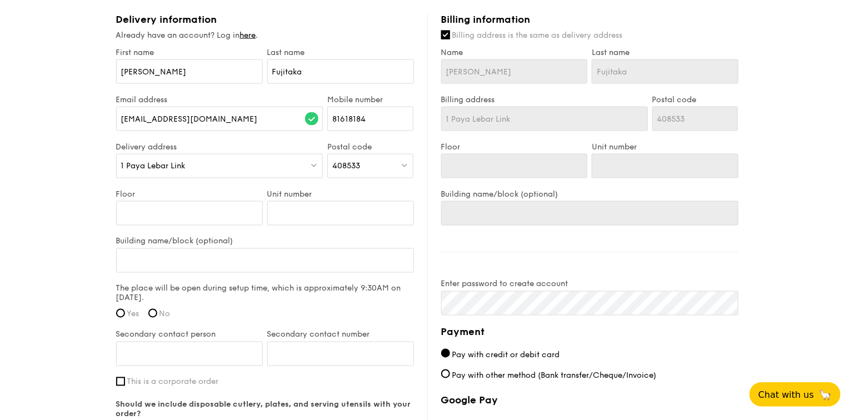
click at [249, 168] on div "1 Paya Lebar Link" at bounding box center [219, 166] width 207 height 24
type input "1 PAYA LEBAR LINK PLQ1"
click at [153, 207] on input "Floor" at bounding box center [189, 213] width 147 height 24
type input "P"
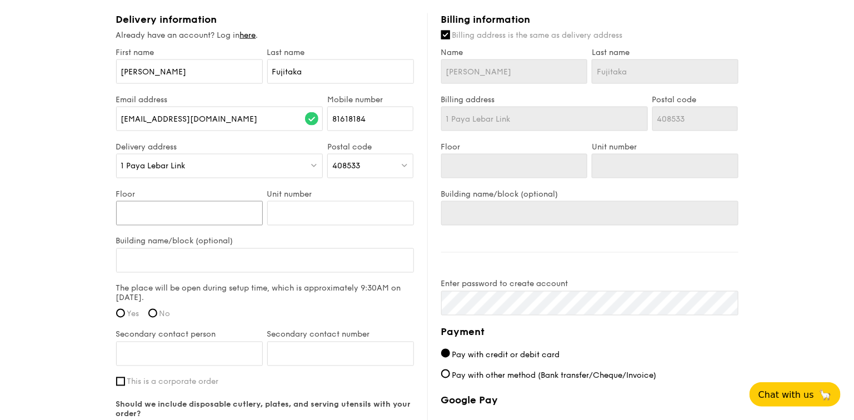
type input "P"
type input "PL"
type input "P"
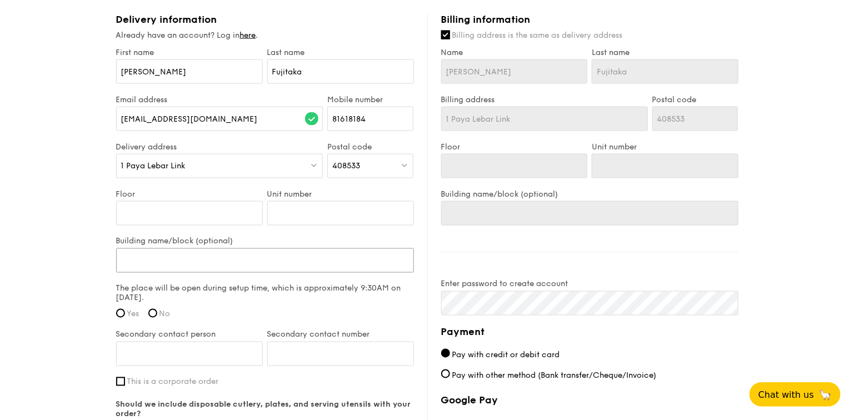
click at [171, 264] on input "Building name/block (optional)" at bounding box center [265, 260] width 298 height 24
type input "P"
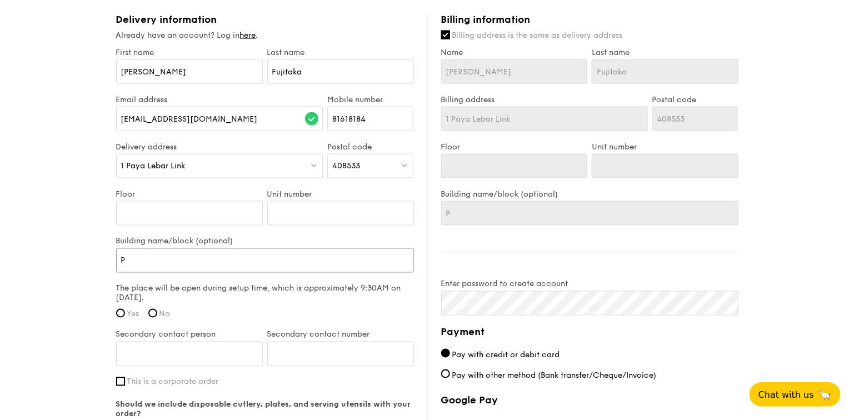
type input "Pa"
type input "Pay"
type input "Paya"
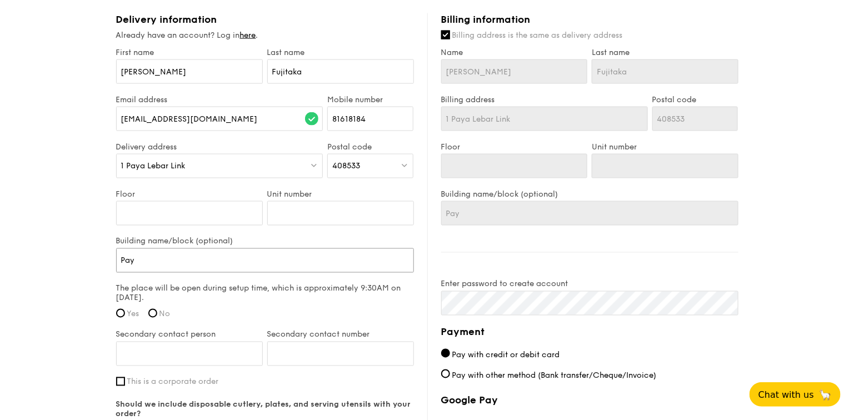
type input "Paya"
type input "Paya L"
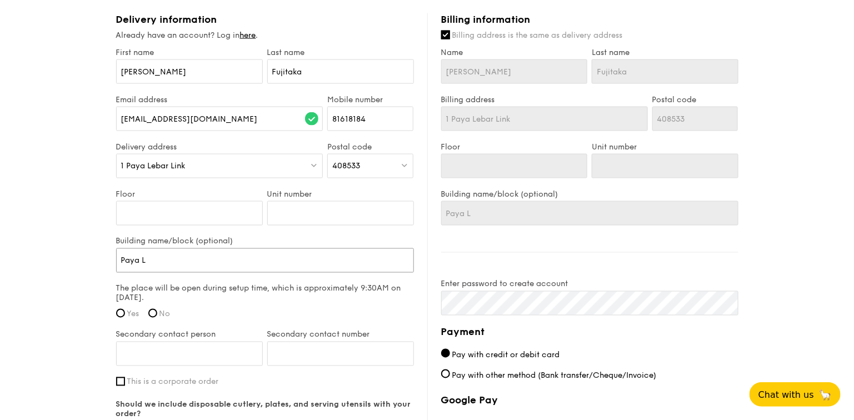
type input "Paya Le"
type input "Paya Leb"
type input "Paya Leba"
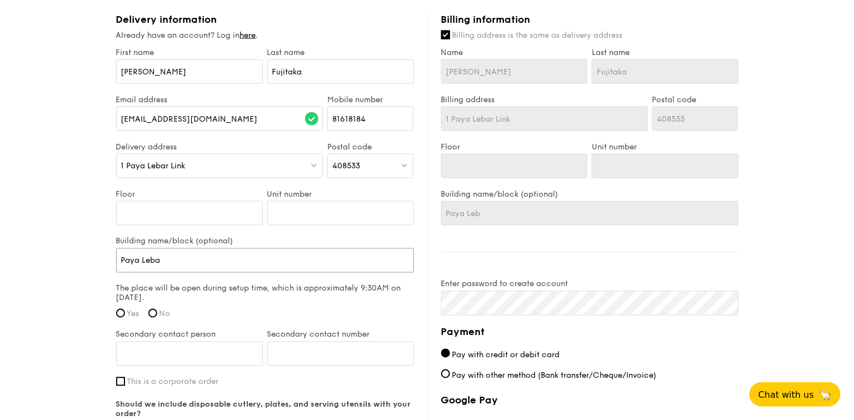
type input "Paya Leba"
type input "Paya Lebar"
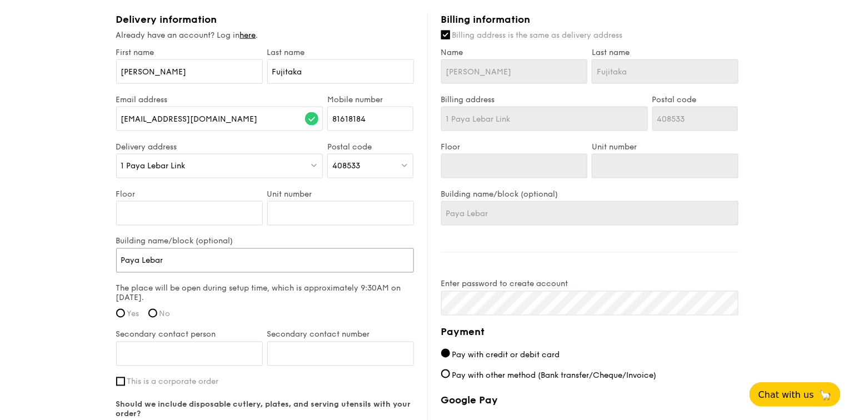
type input "Paya Lebar Q"
type input "Paya Lebar Qu"
type input "Paya Lebar Qua"
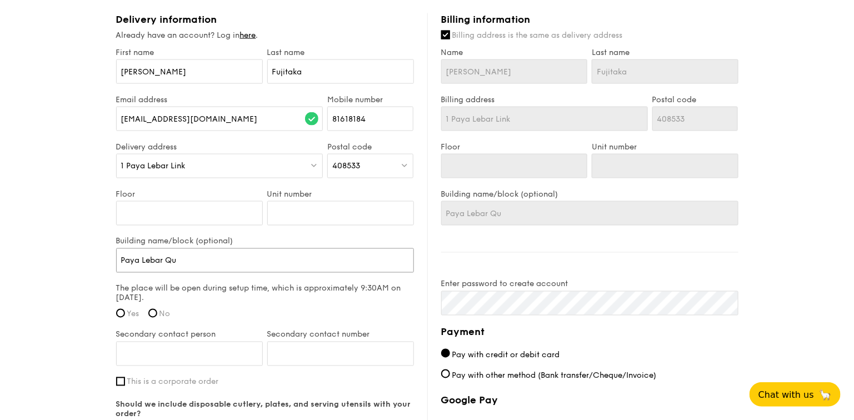
type input "Paya Lebar Qua"
type input "Paya Lebar Quar"
type input "Paya Lebar Quart"
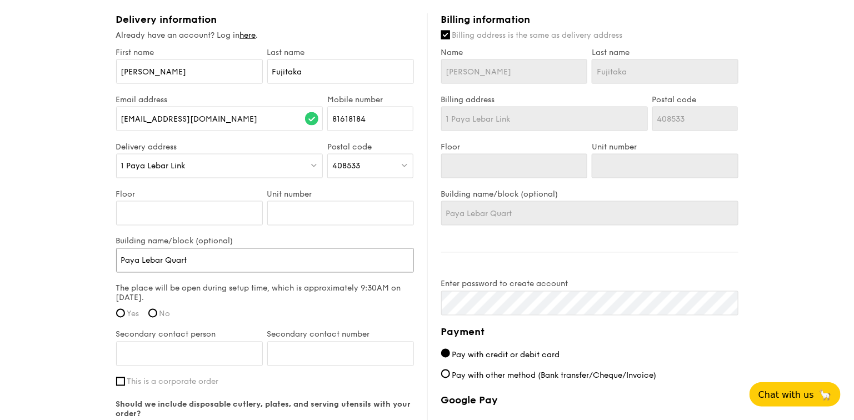
type input "Paya Lebar Quarte"
type input "Paya Lebar Quarter"
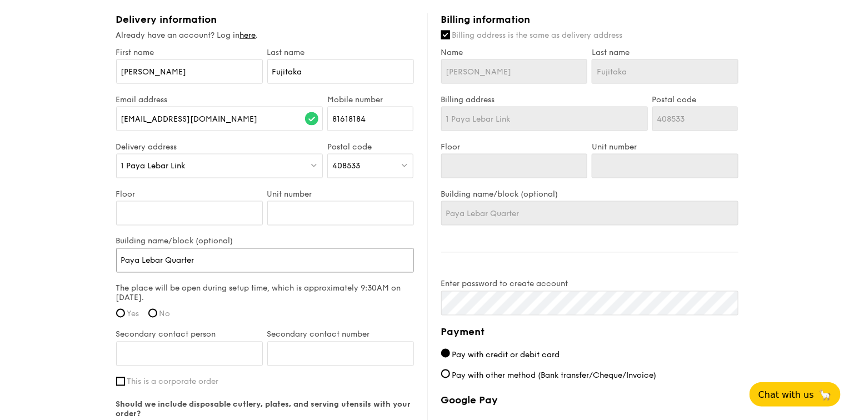
type input "Paya Lebar Quarter"
type input "Paya Lebar Quarter 1"
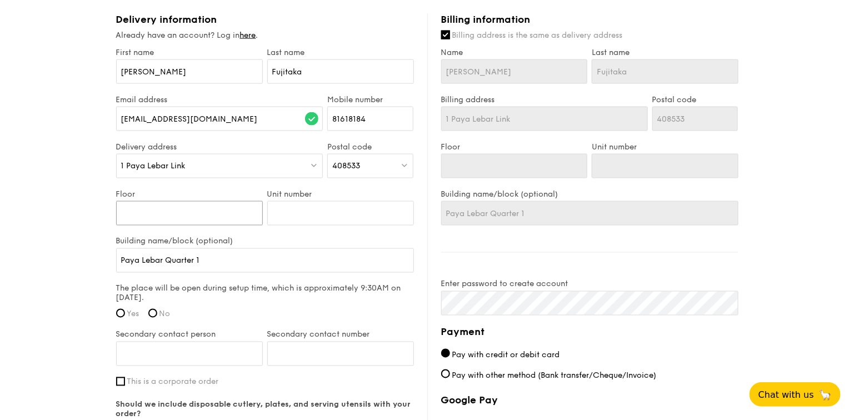
click at [166, 212] on input "Floor" at bounding box center [189, 213] width 147 height 24
type input "0"
type input "06"
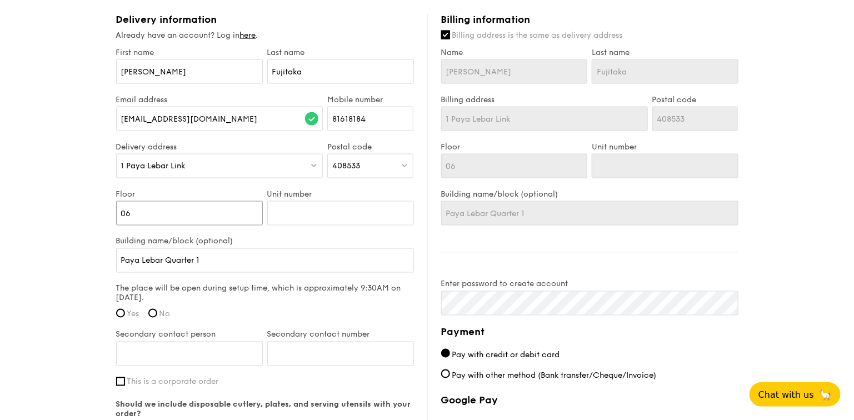
type input "06"
type input "0"
type input "03"
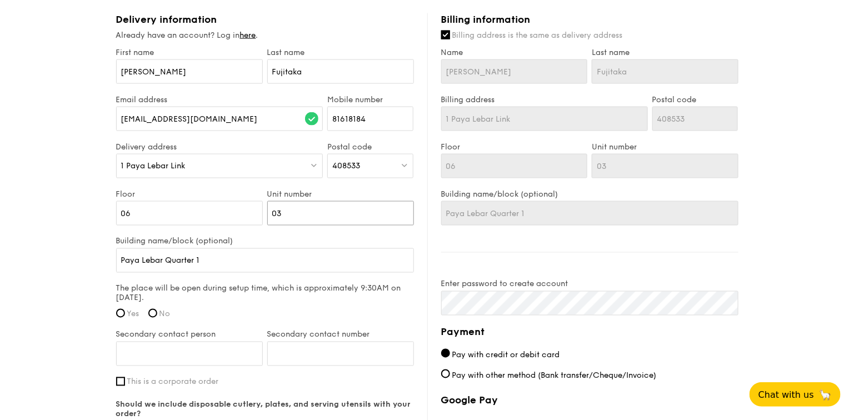
type input "03/"
type input "03/0"
type input "03/04"
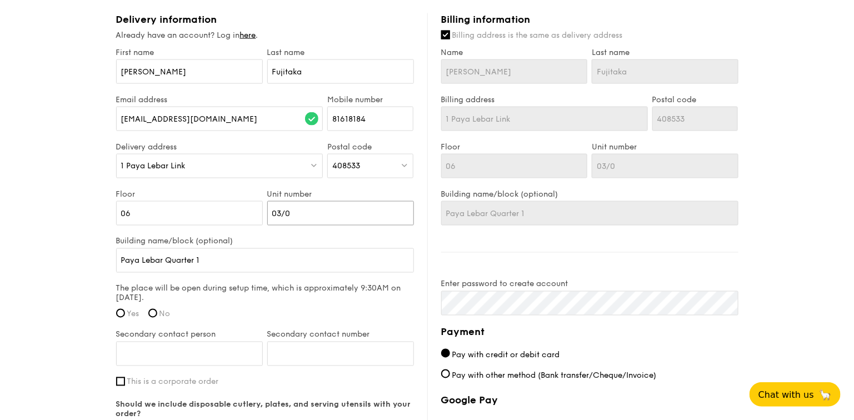
type input "03/04"
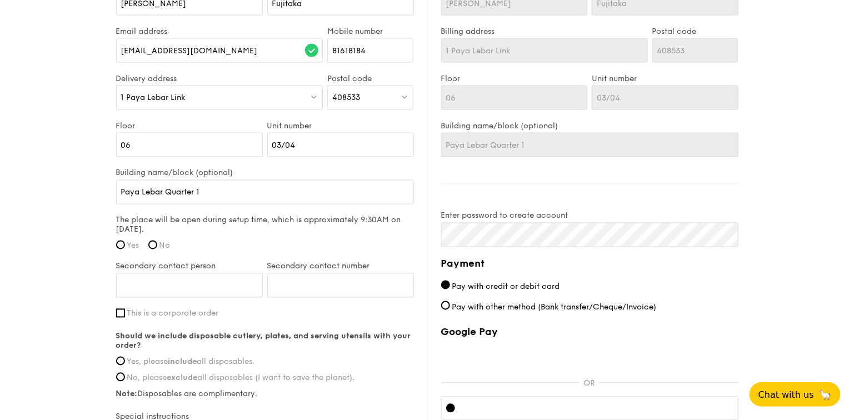
scroll to position [718, 0]
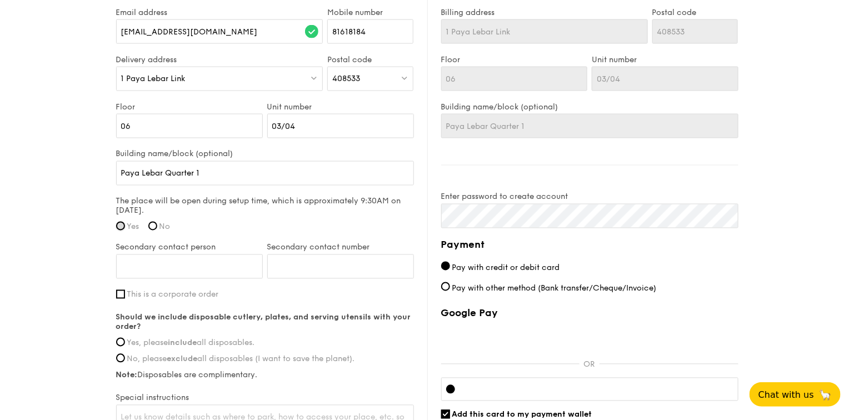
click at [123, 223] on input "Yes" at bounding box center [120, 226] width 9 height 9
radio input "true"
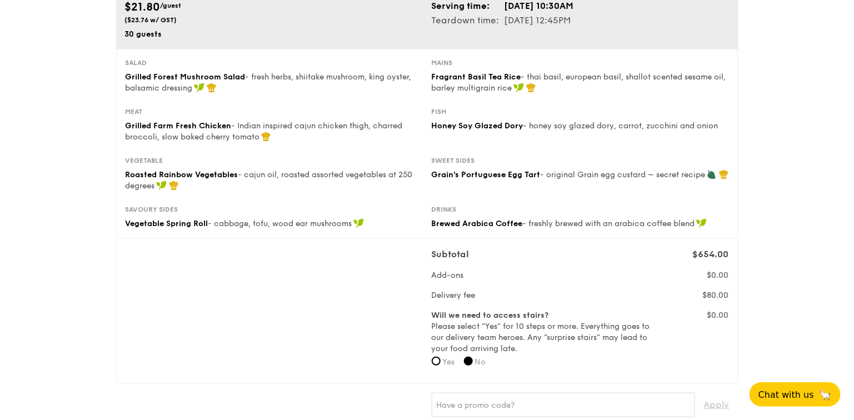
scroll to position [0, 0]
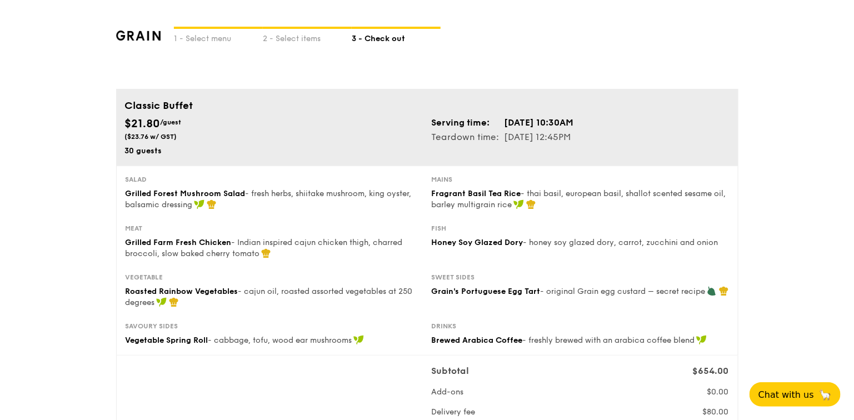
click at [347, 138] on div "$21.80 /guest ($23.76 w/ GST)" at bounding box center [274, 129] width 298 height 26
click at [287, 34] on div "2 - Select items" at bounding box center [307, 37] width 89 height 16
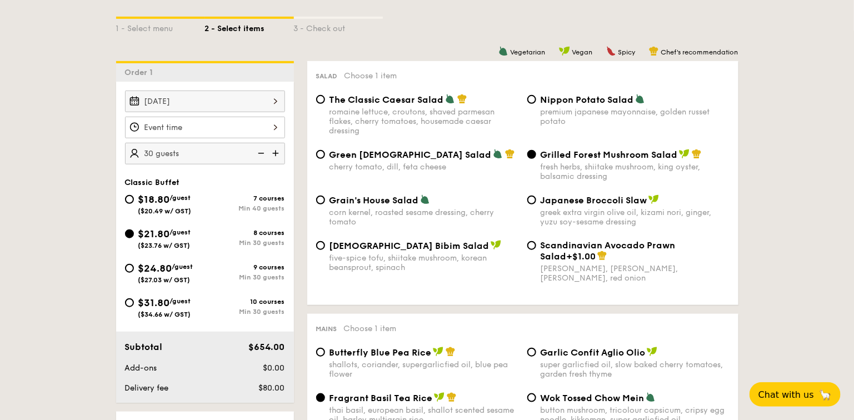
scroll to position [255, 0]
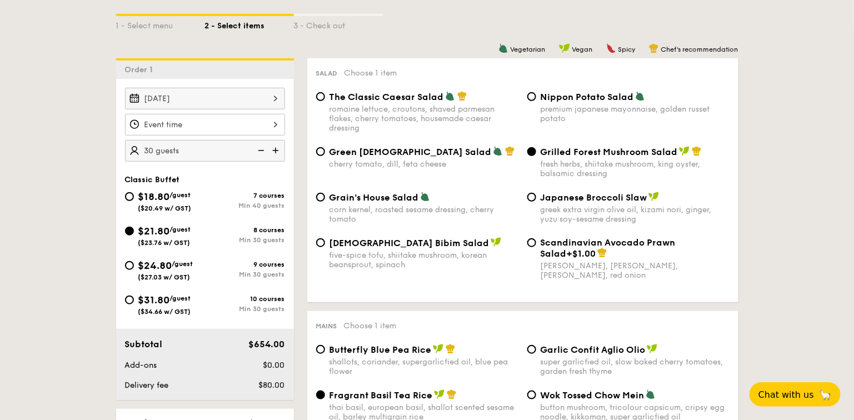
click at [275, 126] on div at bounding box center [205, 125] width 160 height 22
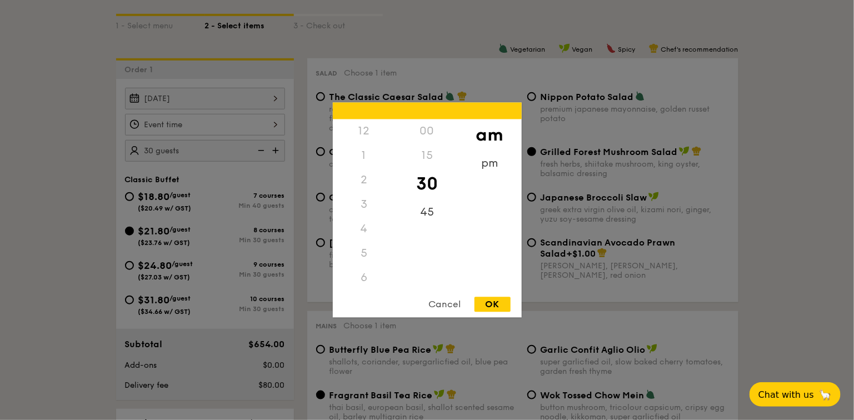
scroll to position [123, 0]
click at [365, 278] on div "11" at bounding box center [364, 289] width 63 height 32
click at [490, 303] on div "OK" at bounding box center [492, 304] width 36 height 15
type input "11:30AM"
